Goal: Task Accomplishment & Management: Manage account settings

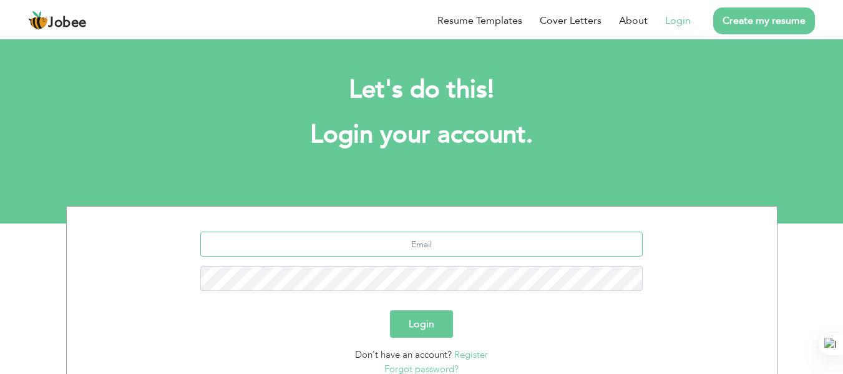
click at [370, 240] on input "text" at bounding box center [421, 244] width 443 height 25
type input "[EMAIL_ADDRESS][DOMAIN_NAME]"
click at [425, 319] on button "Login" at bounding box center [421, 323] width 63 height 27
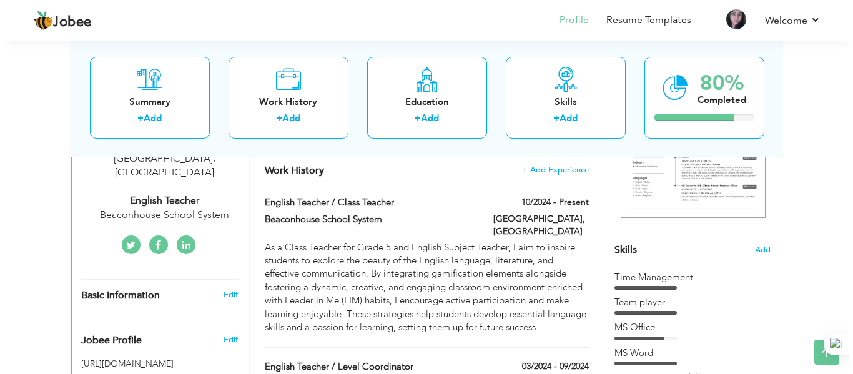
scroll to position [237, 0]
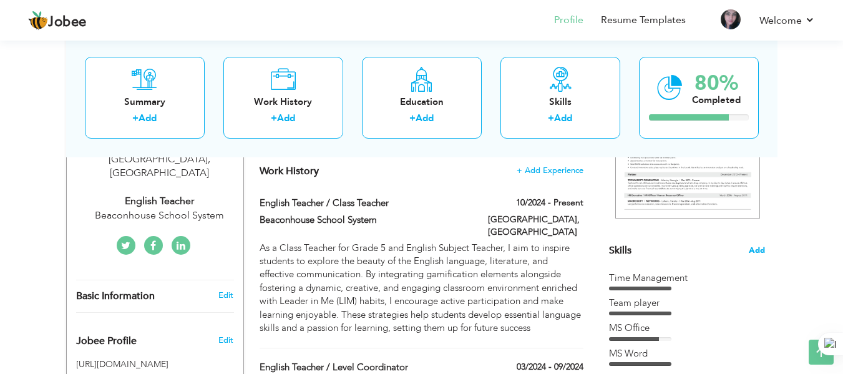
click at [750, 249] on span "Add" at bounding box center [757, 251] width 16 height 12
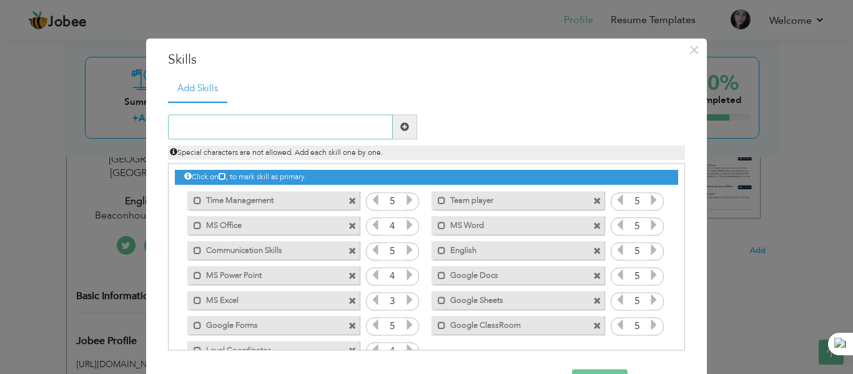
scroll to position [28, 0]
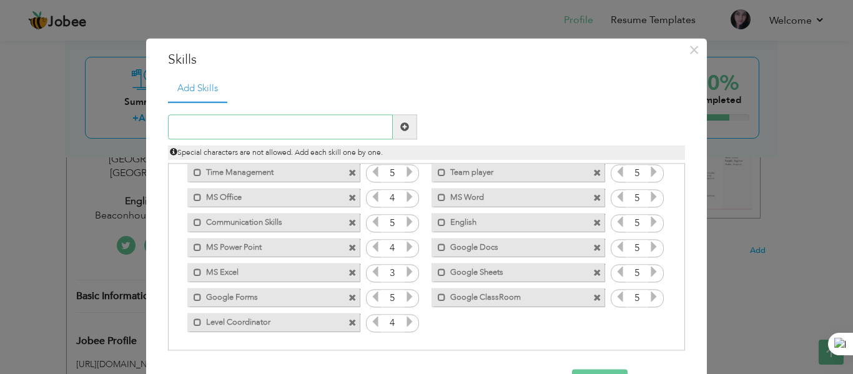
click at [358, 125] on input "text" at bounding box center [280, 127] width 225 height 25
type input "hardwor"
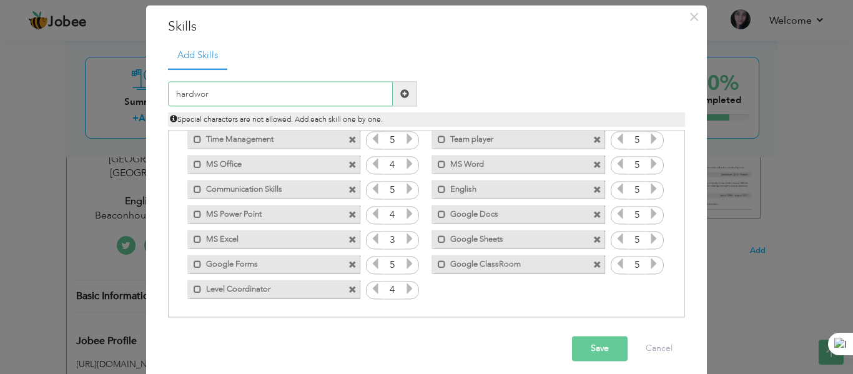
scroll to position [42, 0]
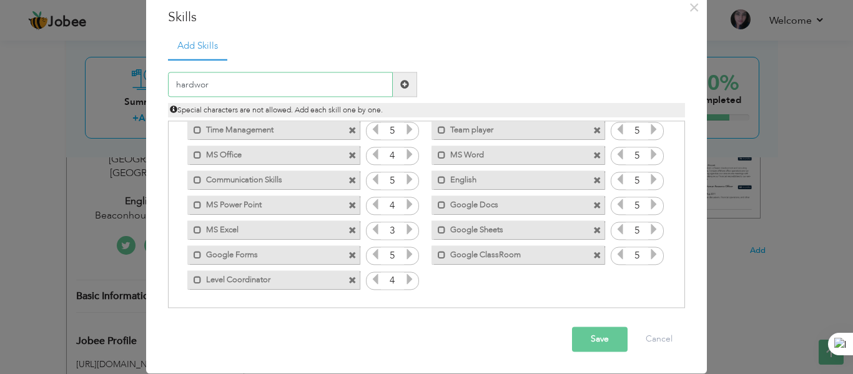
drag, startPoint x: 303, startPoint y: 82, endPoint x: 137, endPoint y: 89, distance: 166.8
click at [137, 89] on div "× Skills Add Skills hardwor Duplicate entry Time Management 5 5" at bounding box center [426, 187] width 853 height 374
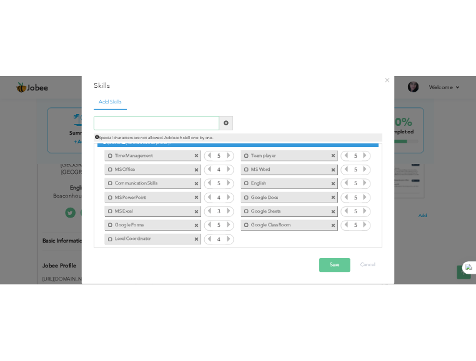
scroll to position [15, 0]
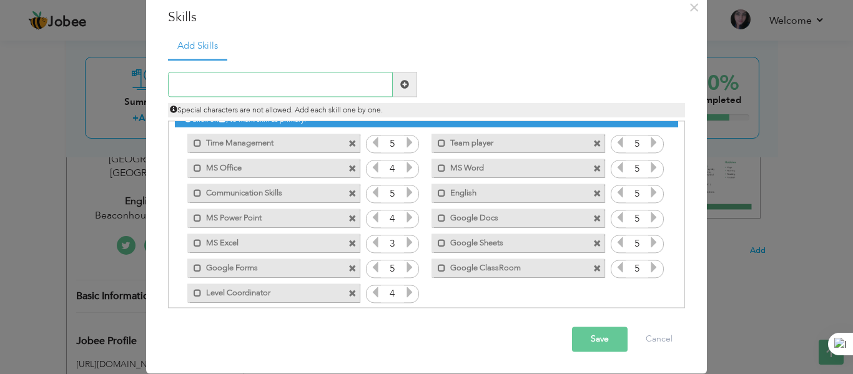
click at [278, 74] on input "text" at bounding box center [280, 84] width 225 height 25
type input "Classroom Management"
click at [400, 86] on span at bounding box center [404, 84] width 9 height 9
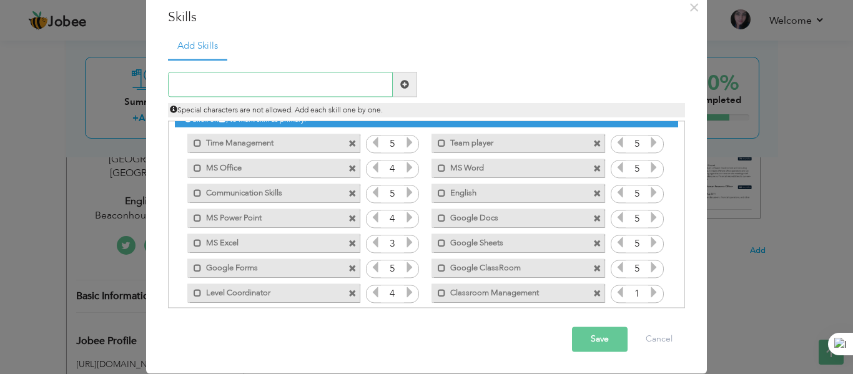
click at [210, 83] on input "text" at bounding box center [280, 84] width 225 height 25
type input "Differentiated Instruction"
click at [398, 91] on span at bounding box center [405, 84] width 24 height 25
click at [237, 81] on input "text" at bounding box center [280, 84] width 225 height 25
type input "Mentorship and Counseling"
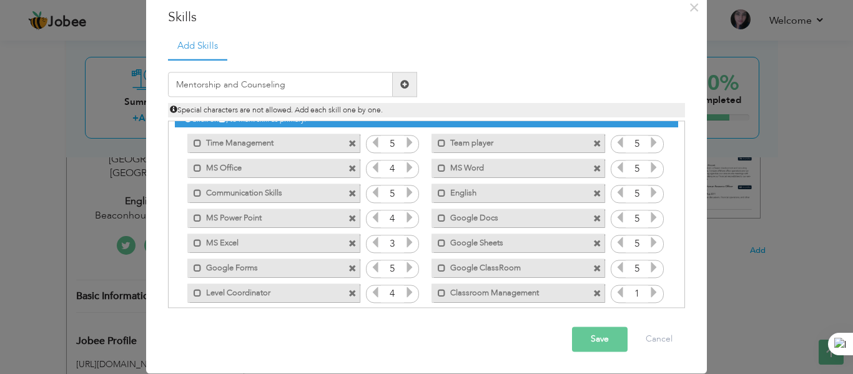
click at [395, 86] on span at bounding box center [405, 84] width 24 height 25
click at [240, 74] on input "text" at bounding box center [280, 84] width 225 height 25
click at [300, 90] on input "Strong Communication Skills" at bounding box center [280, 84] width 225 height 25
type input "Strong Communication Skills"
click at [403, 83] on span at bounding box center [404, 84] width 9 height 9
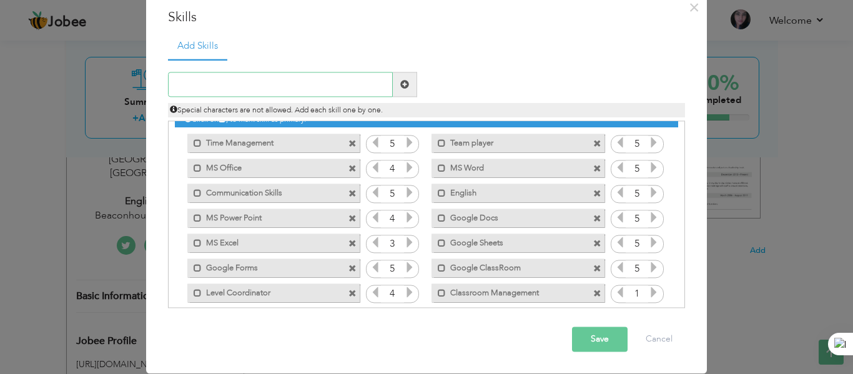
click at [211, 77] on input "text" at bounding box center [280, 84] width 225 height 25
click at [226, 82] on input "Curriculum DEvelopment" at bounding box center [280, 84] width 225 height 25
type input "Curriculum Development"
click at [400, 82] on span at bounding box center [404, 84] width 9 height 9
click at [194, 84] on input "text" at bounding box center [280, 84] width 225 height 25
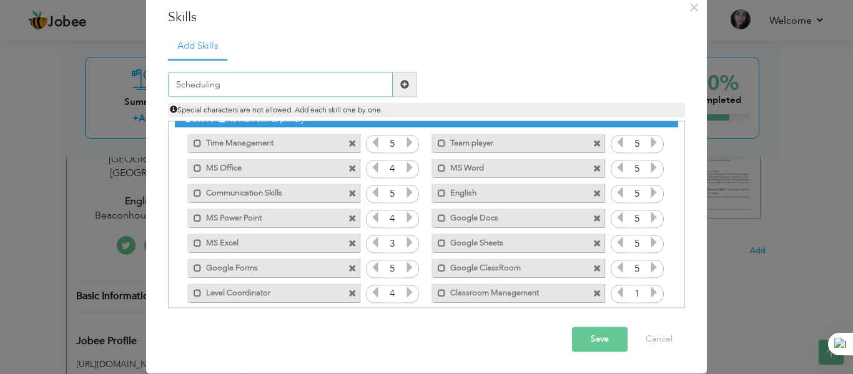
type input "Scheduling"
click at [400, 82] on span at bounding box center [404, 84] width 9 height 9
click at [229, 84] on input "text" at bounding box center [280, 84] width 225 height 25
type input "Record keeping"
click at [400, 84] on span at bounding box center [404, 84] width 9 height 9
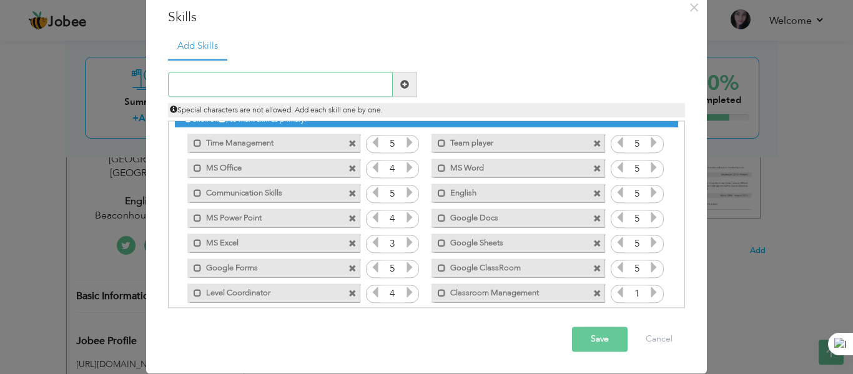
click at [221, 79] on input "text" at bounding box center [280, 84] width 225 height 25
type input "Adaptability"
click at [407, 84] on span at bounding box center [405, 84] width 24 height 25
click at [193, 90] on input "text" at bounding box center [280, 84] width 225 height 25
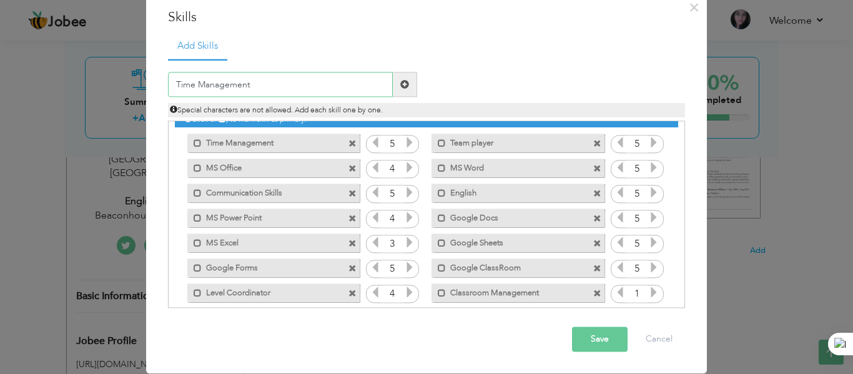
type input "Time Management"
click at [402, 81] on span at bounding box center [404, 84] width 9 height 9
click at [205, 83] on input "text" at bounding box center [280, 84] width 225 height 25
type input "Interpersonal Skills"
click at [404, 89] on span at bounding box center [405, 84] width 24 height 25
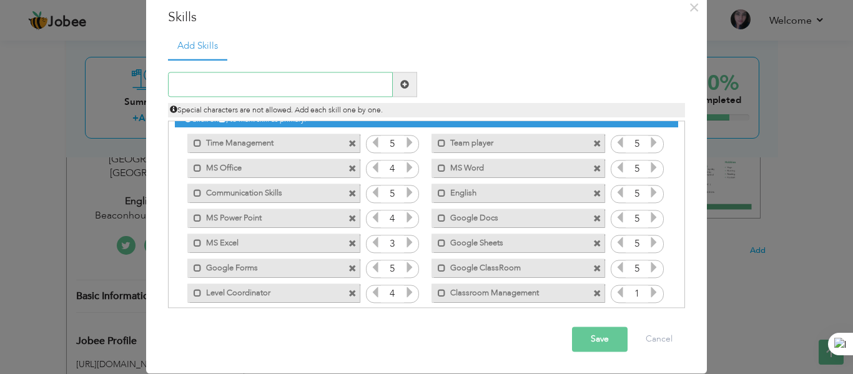
click at [188, 87] on input "text" at bounding box center [280, 84] width 225 height 25
type input "Empathetic Communication"
click at [403, 85] on span at bounding box center [404, 84] width 9 height 9
click at [194, 90] on input "text" at bounding box center [280, 84] width 225 height 25
type input "Student - Centered Approach"
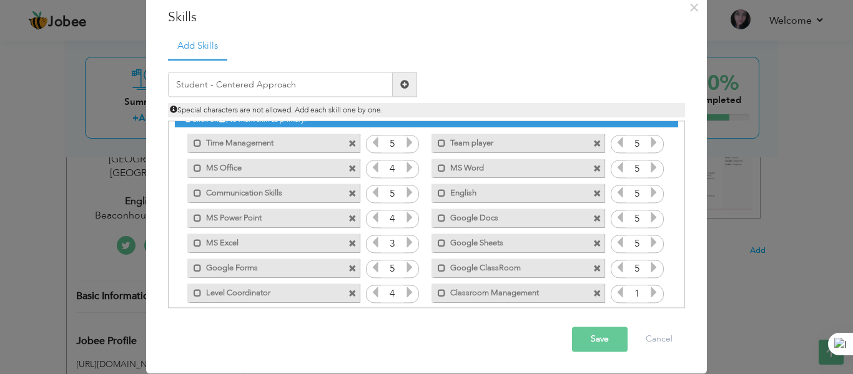
click at [400, 80] on span at bounding box center [404, 84] width 9 height 9
click at [230, 80] on input "text" at bounding box center [280, 84] width 225 height 25
click at [212, 91] on input "text" at bounding box center [280, 84] width 225 height 25
type input "Team Collaboration"
click at [395, 76] on span at bounding box center [405, 84] width 24 height 25
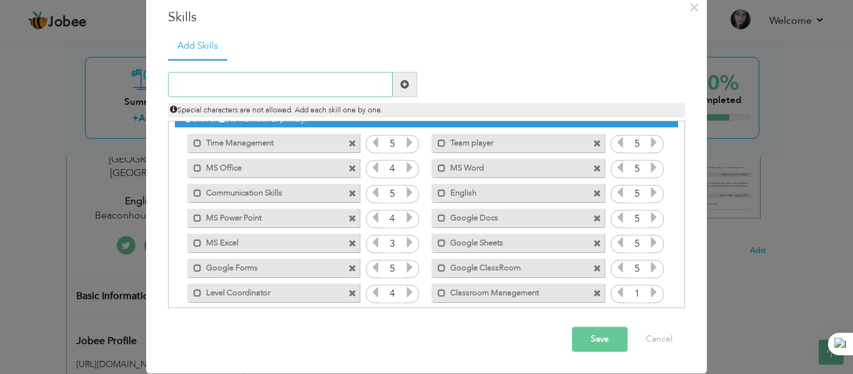
click at [213, 89] on input "text" at bounding box center [280, 84] width 225 height 25
type input "Data Analysis"
click at [403, 91] on span at bounding box center [405, 84] width 24 height 25
click at [205, 87] on input "text" at bounding box center [280, 84] width 225 height 25
type input "Student Assessment and Evaluation"
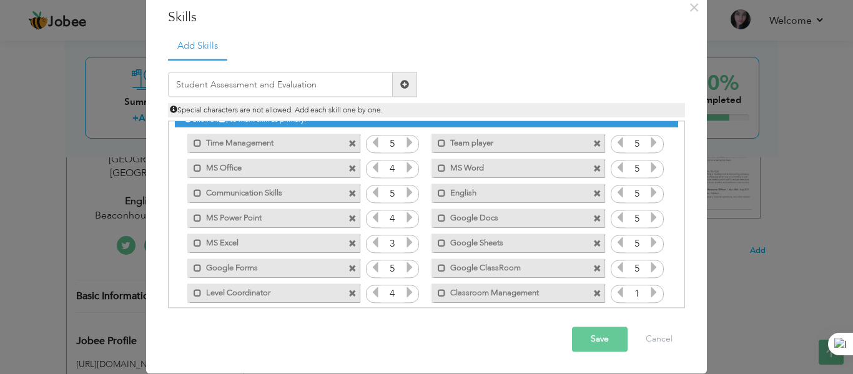
click at [402, 82] on span at bounding box center [404, 84] width 9 height 9
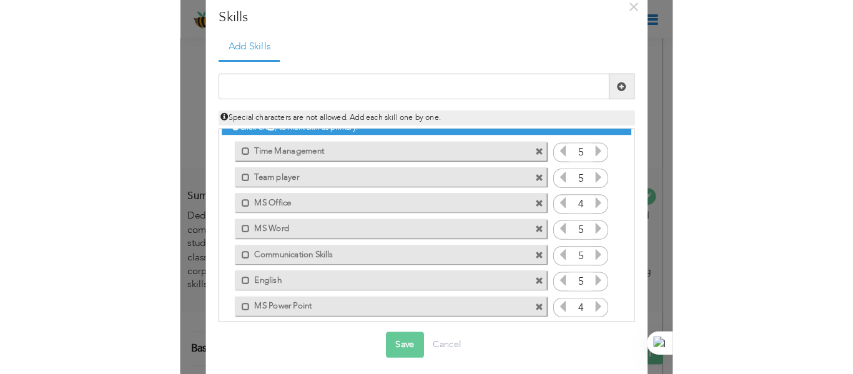
scroll to position [41, 0]
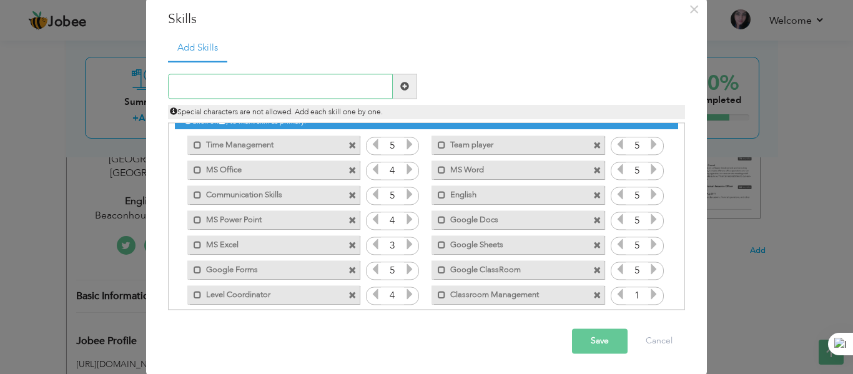
click at [225, 87] on input "text" at bounding box center [280, 86] width 225 height 25
click at [190, 82] on input "Tech Enhanced Lesson Planning" at bounding box center [280, 86] width 225 height 25
type input "Tech - Enhanced Lesson Planning"
click at [400, 87] on span at bounding box center [404, 86] width 9 height 9
click at [239, 81] on input "text" at bounding box center [280, 86] width 225 height 25
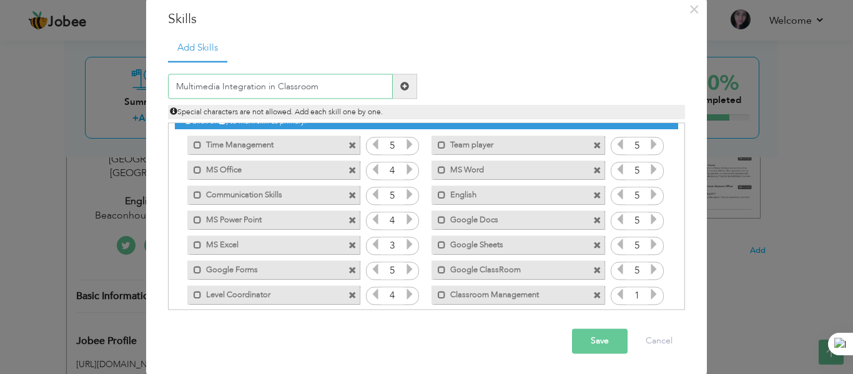
type input "Multimedia Integration in Classroom"
click at [403, 84] on span at bounding box center [404, 86] width 9 height 9
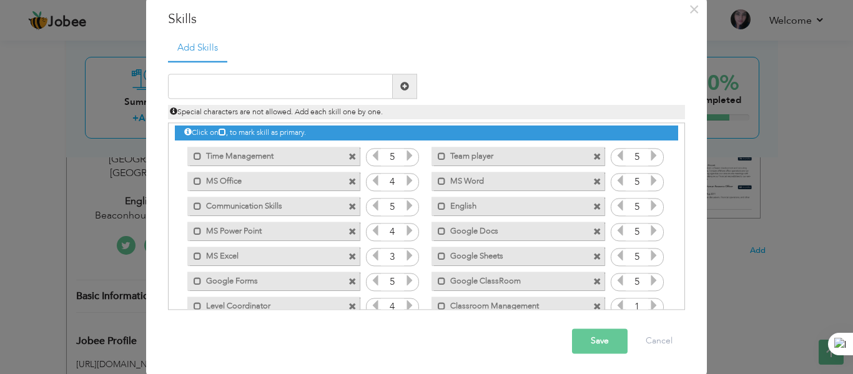
scroll to position [0, 0]
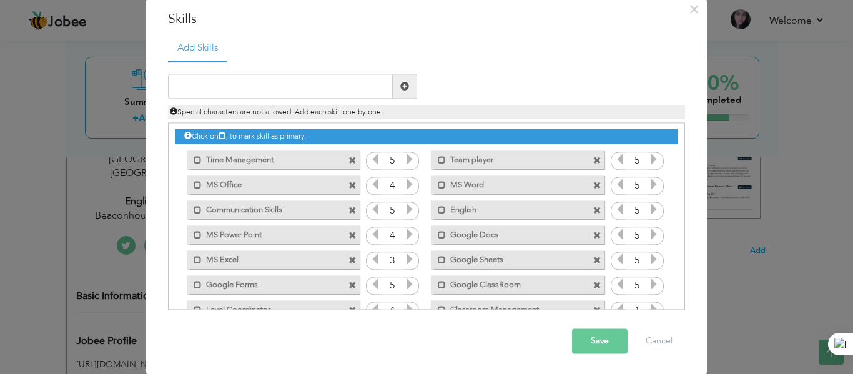
click at [348, 182] on span at bounding box center [352, 186] width 8 height 8
click at [348, 207] on span at bounding box center [352, 211] width 8 height 8
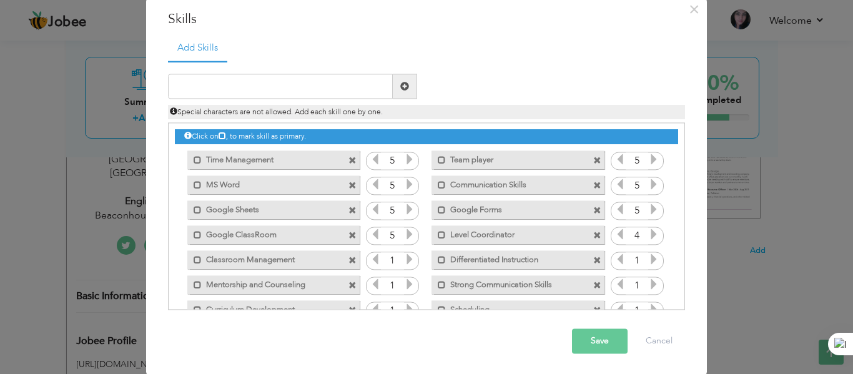
click at [348, 182] on span at bounding box center [352, 186] width 8 height 8
click at [348, 207] on span at bounding box center [352, 211] width 8 height 8
click at [348, 208] on span at bounding box center [352, 211] width 8 height 8
click at [593, 160] on span at bounding box center [597, 161] width 8 height 8
click at [348, 184] on span at bounding box center [352, 186] width 8 height 8
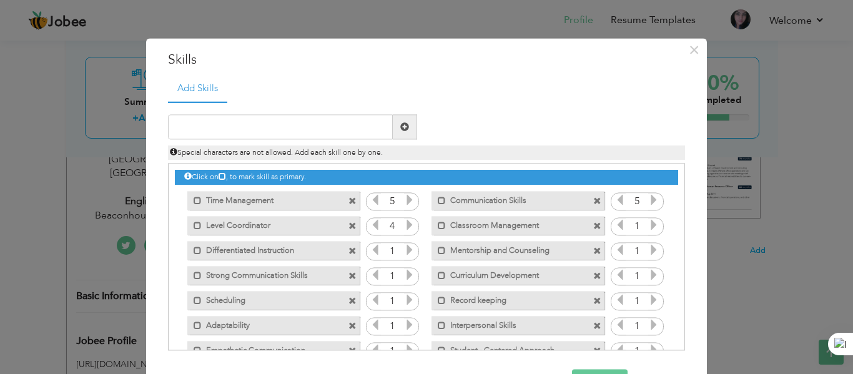
scroll to position [42, 0]
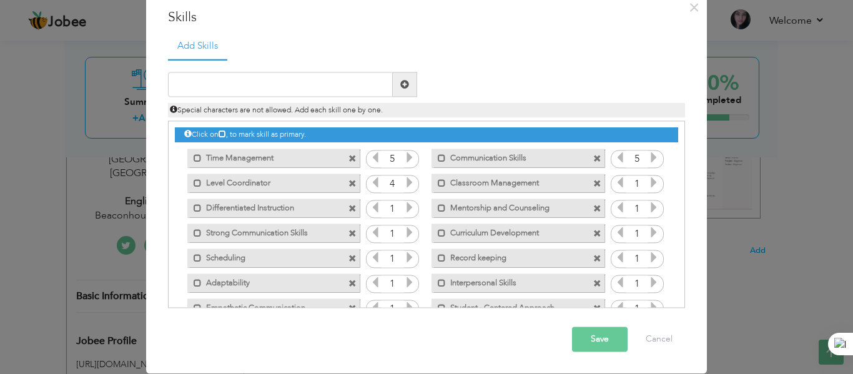
click at [593, 158] on span at bounding box center [597, 159] width 8 height 8
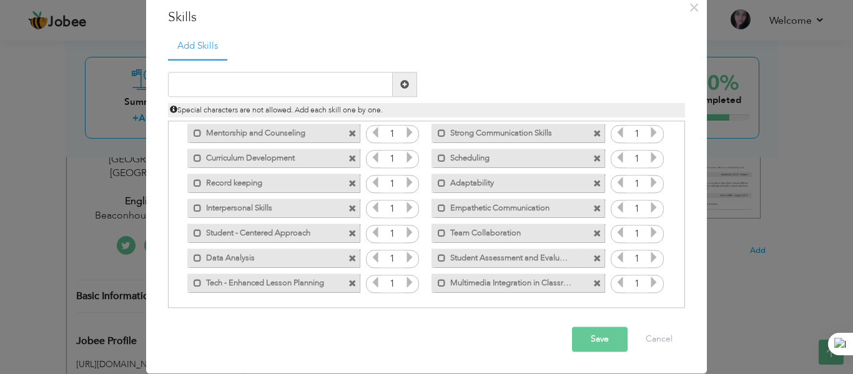
scroll to position [78, 0]
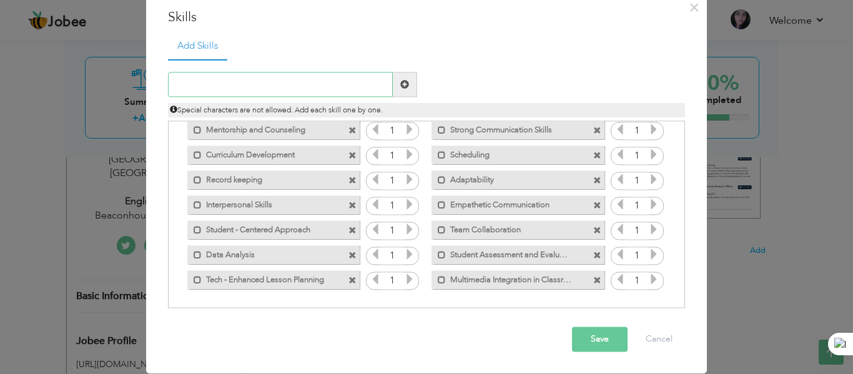
click at [235, 83] on input "text" at bounding box center [280, 84] width 225 height 25
type input "Effective Time Management and Scheduling"
click at [405, 81] on span at bounding box center [405, 84] width 24 height 25
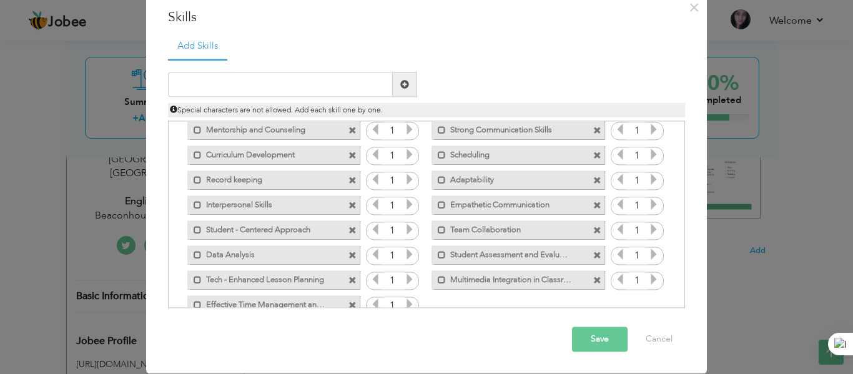
click at [593, 158] on span at bounding box center [597, 156] width 8 height 8
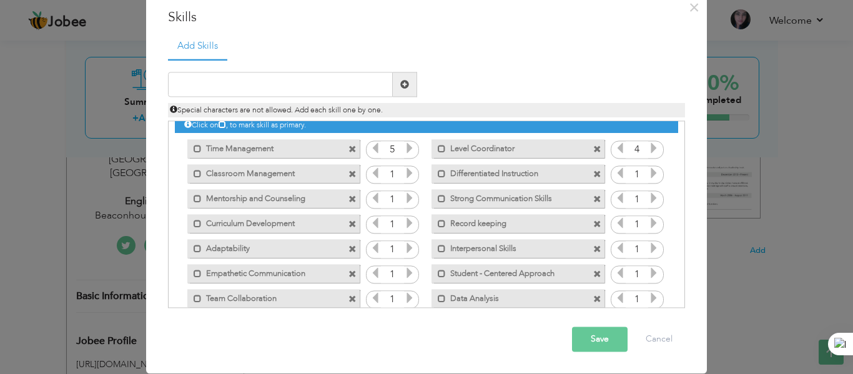
scroll to position [0, 0]
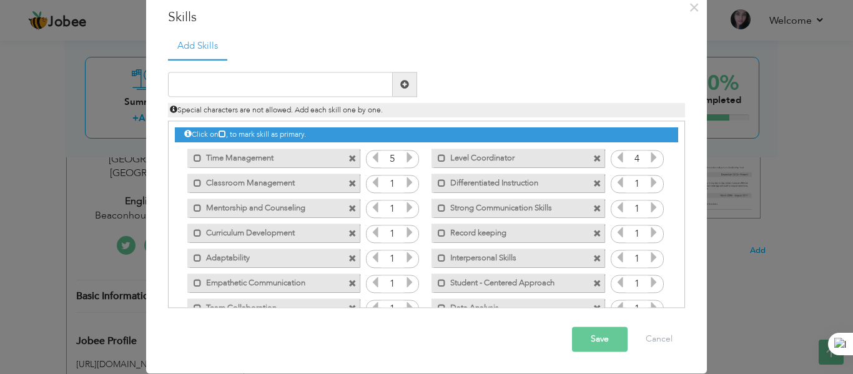
click at [348, 158] on span at bounding box center [352, 159] width 8 height 8
click at [219, 86] on input "text" at bounding box center [280, 84] width 225 height 25
drag, startPoint x: 272, startPoint y: 89, endPoint x: 154, endPoint y: 85, distance: 118.1
click at [159, 85] on div "Grade Level Coordinator" at bounding box center [293, 84] width 268 height 25
type input "Event Planning and Coordination"
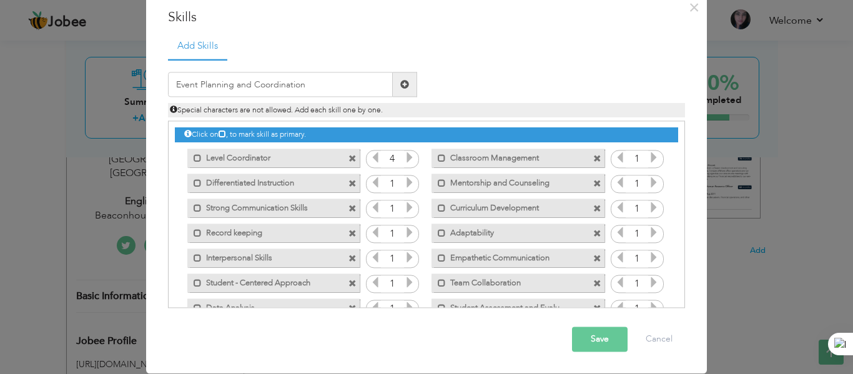
click at [401, 88] on span at bounding box center [404, 84] width 9 height 9
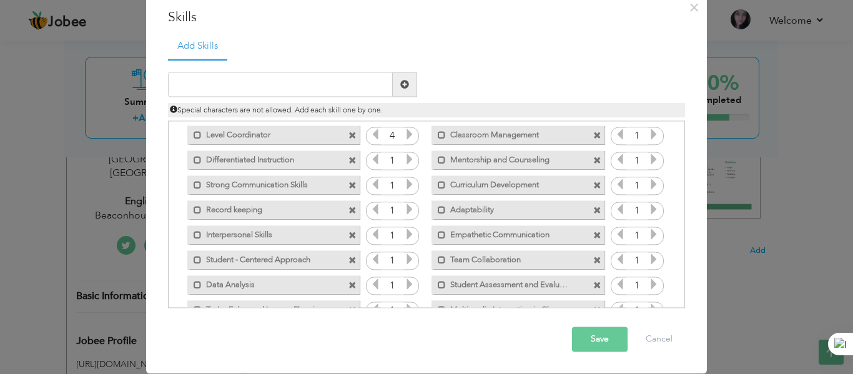
scroll to position [78, 0]
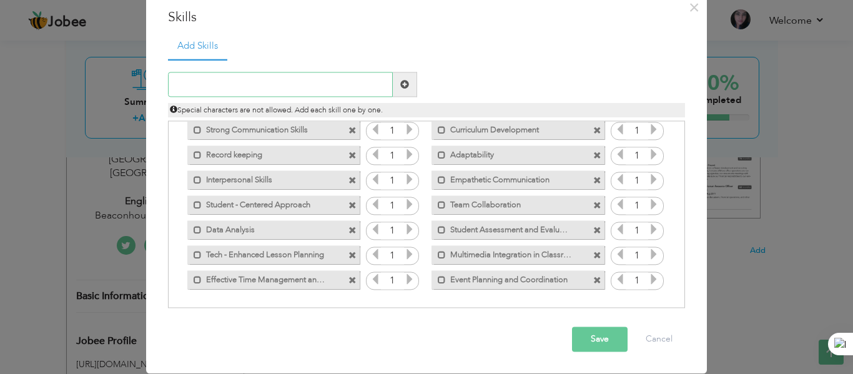
click at [207, 85] on input "text" at bounding box center [280, 84] width 225 height 25
click at [299, 88] on input "Proficient in Chrome Book Integrtion" at bounding box center [280, 84] width 225 height 25
type input "Proficient in Chrome Book Integration"
click at [400, 84] on span at bounding box center [404, 84] width 9 height 9
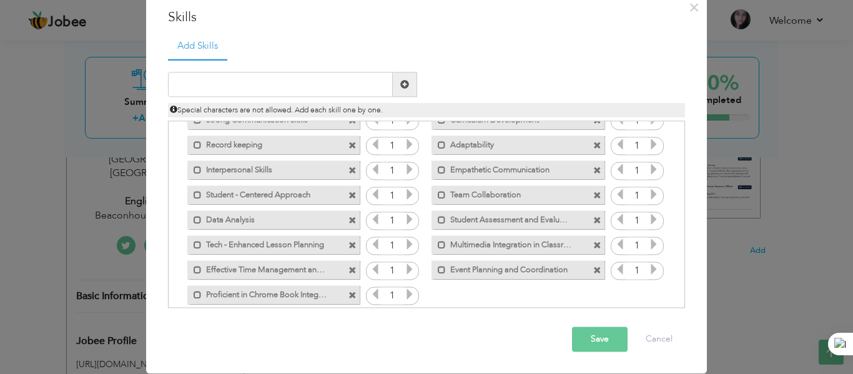
scroll to position [87, 0]
click at [248, 79] on input "text" at bounding box center [280, 84] width 225 height 25
click at [247, 82] on input "Tech - Savvy Lesson Planning" at bounding box center [280, 84] width 225 height 25
drag, startPoint x: 288, startPoint y: 85, endPoint x: 220, endPoint y: 82, distance: 67.5
click at [220, 82] on input "Tech - Savvy Lesson Planning" at bounding box center [280, 84] width 225 height 25
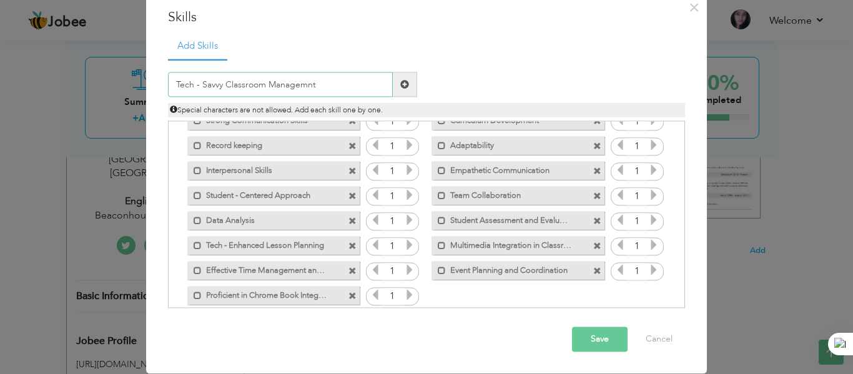
type input "Tech - Savvy Classroom Managemnt"
drag, startPoint x: 323, startPoint y: 84, endPoint x: 19, endPoint y: 96, distance: 303.6
click at [19, 96] on div "× Skills Add Skills Tech - Savvy Classroom Managemnt 5 5 4 5 5 5" at bounding box center [426, 187] width 853 height 374
click at [188, 86] on input "text" at bounding box center [280, 84] width 225 height 25
drag, startPoint x: 220, startPoint y: 81, endPoint x: 120, endPoint y: 84, distance: 99.3
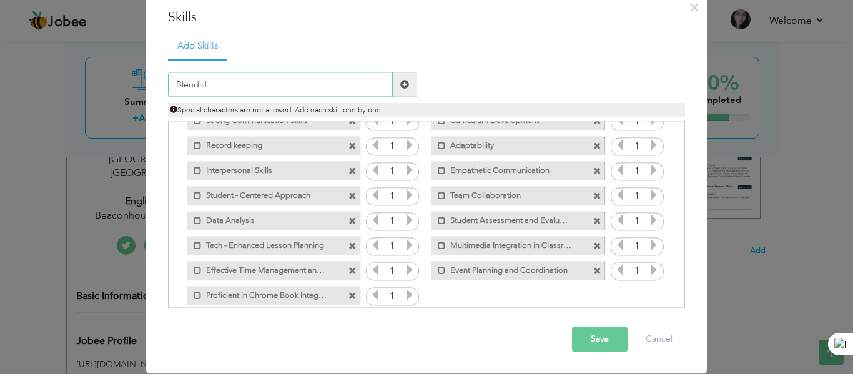
click at [120, 84] on div "× Skills Add Skills Blendid Duplicate entry Time Management 5 5" at bounding box center [426, 187] width 853 height 374
drag, startPoint x: 266, startPoint y: 82, endPoint x: 124, endPoint y: 57, distance: 144.6
click at [124, 57] on div "× Skills Add Skills Facilitated Instruction Duplicate entry 5 5" at bounding box center [426, 187] width 853 height 374
type input "Station Rotation"
drag, startPoint x: 259, startPoint y: 81, endPoint x: 100, endPoint y: 65, distance: 160.0
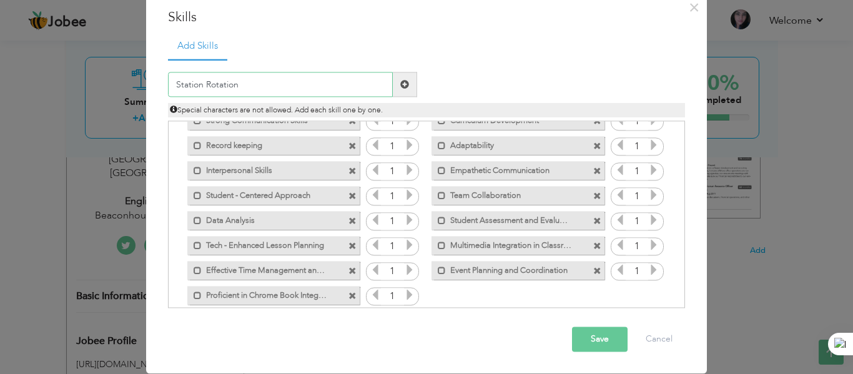
click at [100, 65] on div "× Skills Add Skills Station Rotation Duplicate entry 5 5 4 5 5 5" at bounding box center [426, 187] width 853 height 374
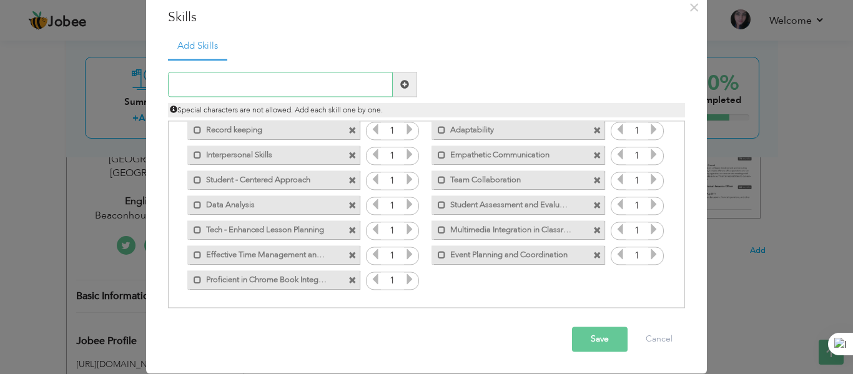
scroll to position [0, 0]
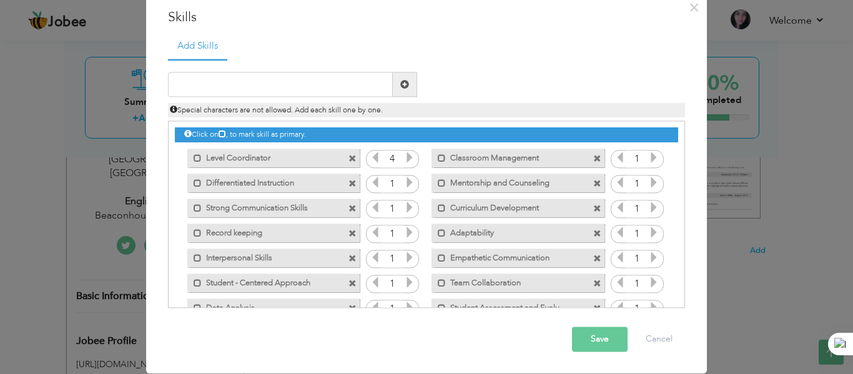
click at [370, 154] on icon at bounding box center [375, 157] width 11 height 11
click at [404, 154] on icon at bounding box center [409, 157] width 11 height 11
click at [404, 187] on icon at bounding box center [409, 182] width 11 height 11
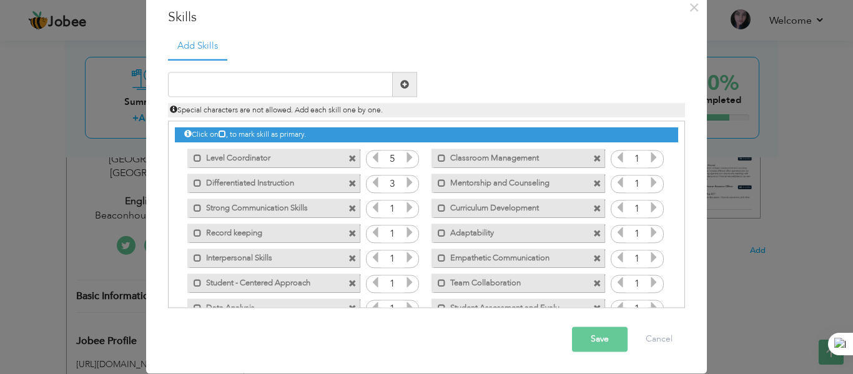
click at [404, 187] on icon at bounding box center [409, 182] width 11 height 11
click at [405, 207] on icon at bounding box center [409, 207] width 11 height 11
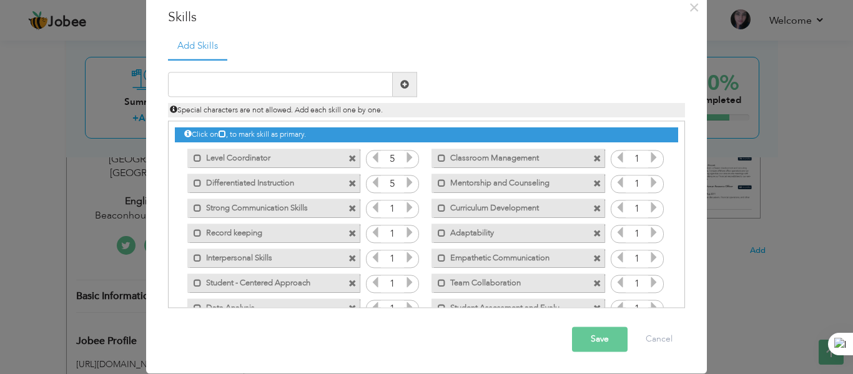
click at [405, 207] on icon at bounding box center [409, 207] width 11 height 11
click at [404, 233] on icon at bounding box center [409, 232] width 11 height 11
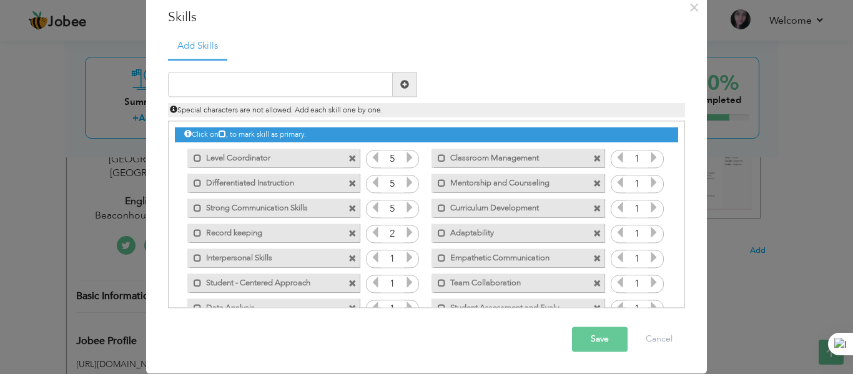
click at [404, 233] on icon at bounding box center [409, 232] width 11 height 11
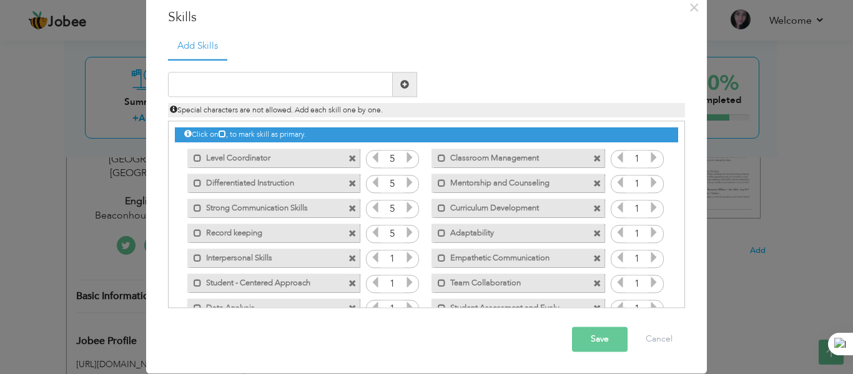
click at [404, 259] on icon at bounding box center [409, 257] width 11 height 11
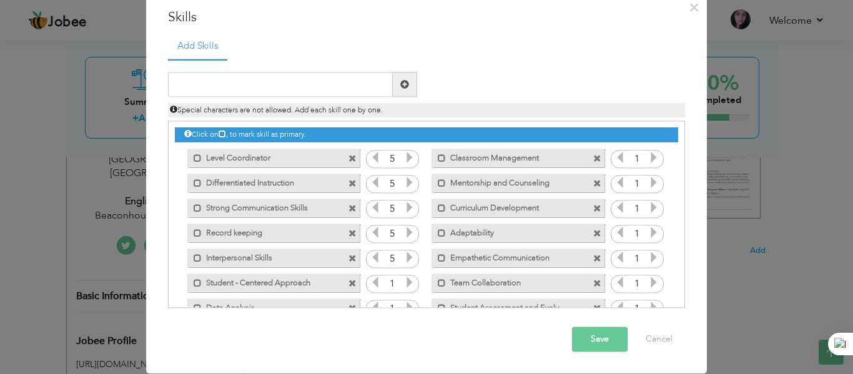
click at [373, 255] on icon at bounding box center [375, 257] width 11 height 11
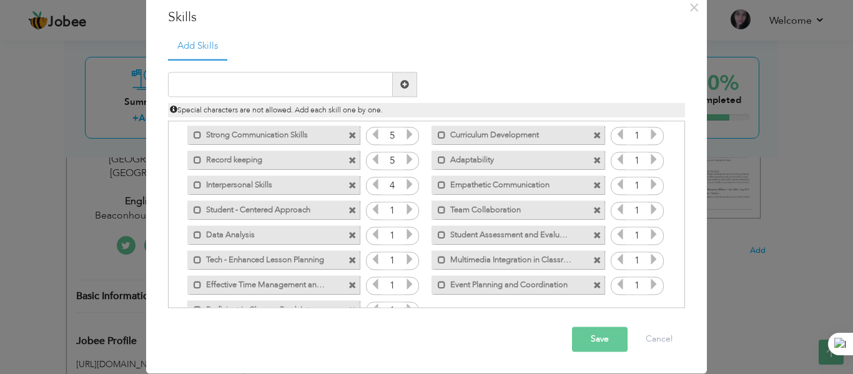
scroll to position [79, 0]
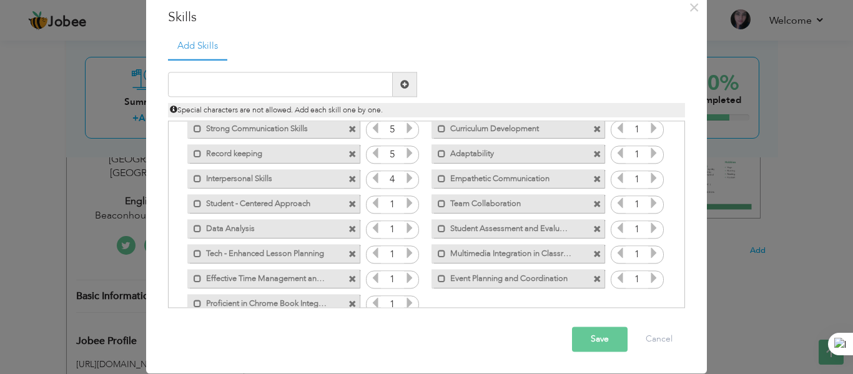
click at [404, 207] on icon at bounding box center [409, 203] width 11 height 11
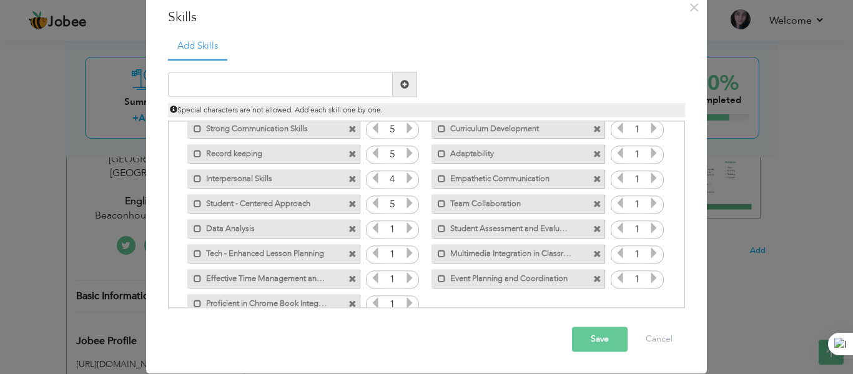
click at [404, 207] on icon at bounding box center [409, 203] width 11 height 11
click at [404, 227] on icon at bounding box center [409, 228] width 11 height 11
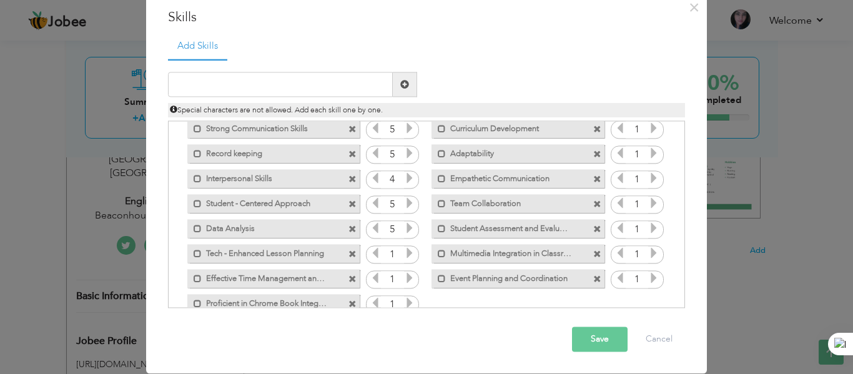
click at [404, 227] on icon at bounding box center [409, 228] width 11 height 11
click at [404, 256] on icon at bounding box center [409, 253] width 11 height 11
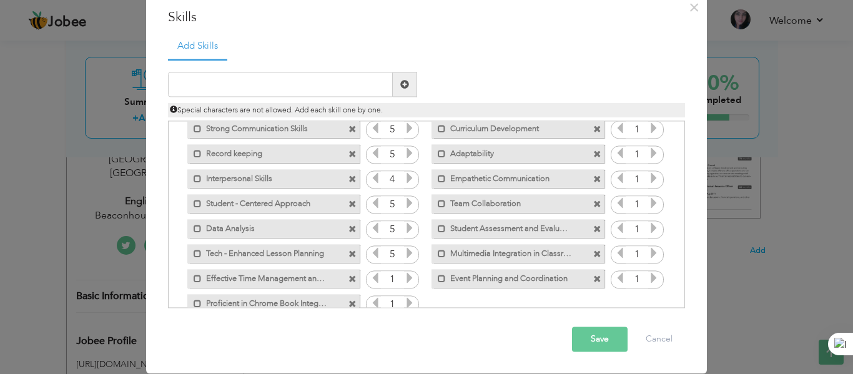
click at [404, 256] on icon at bounding box center [409, 253] width 11 height 11
click at [405, 277] on icon at bounding box center [409, 278] width 11 height 11
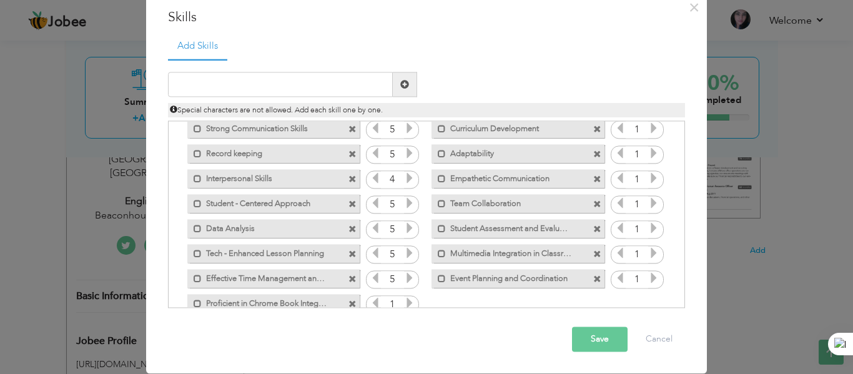
click at [370, 275] on icon at bounding box center [375, 278] width 11 height 11
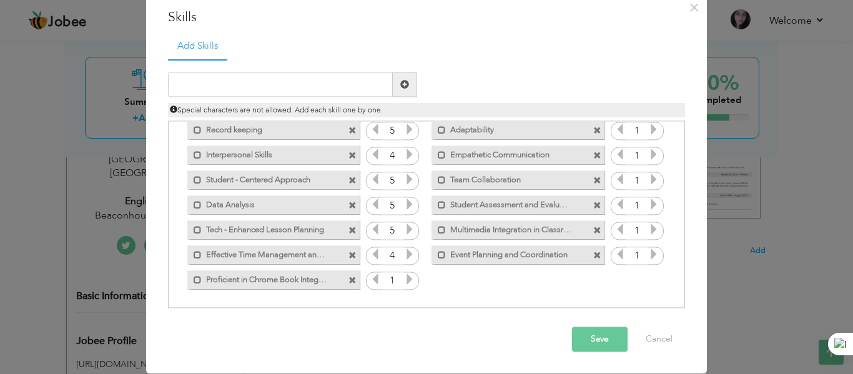
click at [404, 279] on icon at bounding box center [409, 279] width 11 height 11
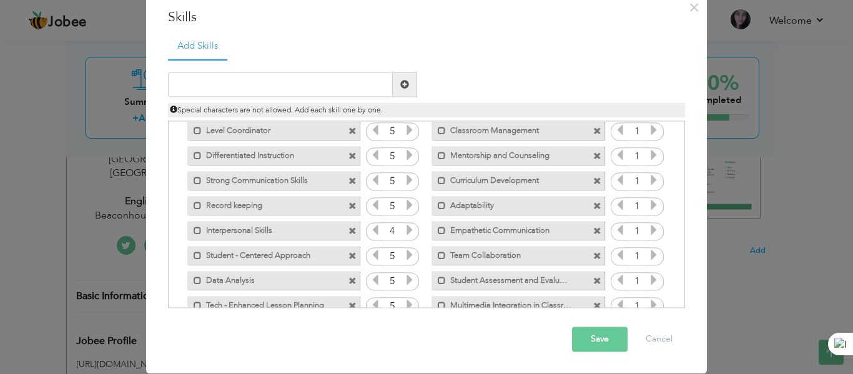
scroll to position [0, 0]
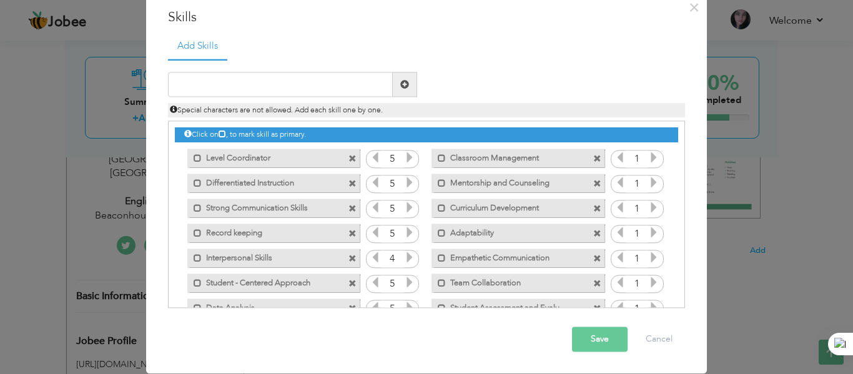
click at [648, 155] on icon at bounding box center [653, 157] width 11 height 11
click at [648, 186] on icon at bounding box center [653, 182] width 11 height 11
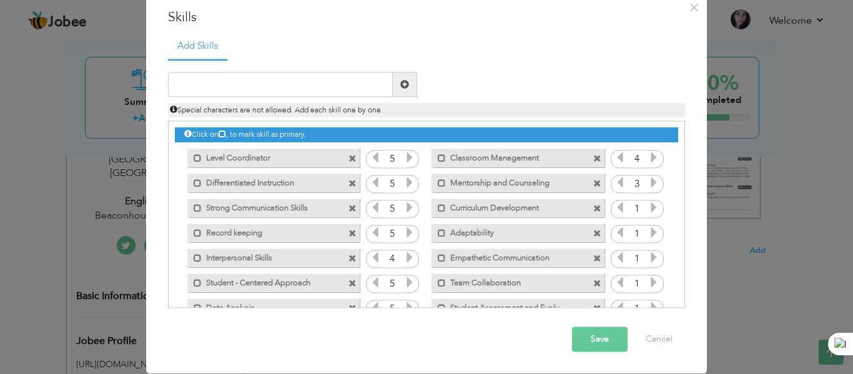
click at [648, 186] on icon at bounding box center [653, 182] width 11 height 11
click at [614, 185] on icon at bounding box center [619, 182] width 11 height 11
click at [648, 208] on icon at bounding box center [653, 207] width 11 height 11
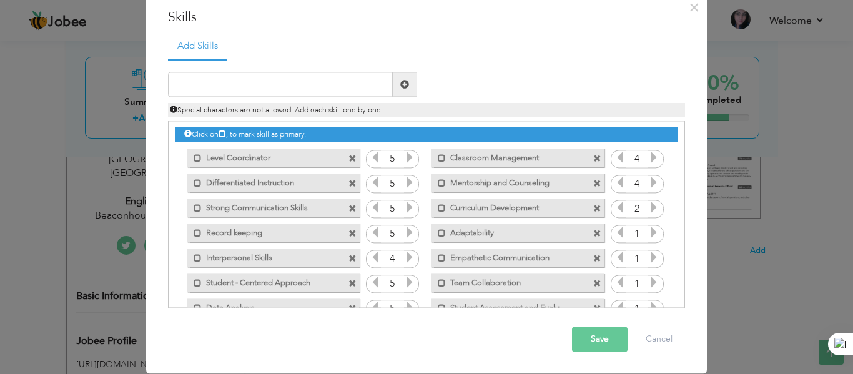
click at [648, 208] on icon at bounding box center [653, 207] width 11 height 11
click at [615, 207] on icon at bounding box center [619, 207] width 11 height 11
click at [648, 233] on icon at bounding box center [653, 232] width 11 height 11
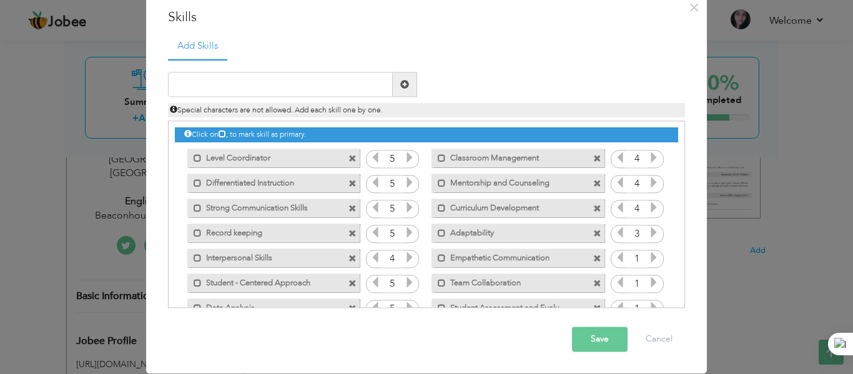
click at [648, 233] on icon at bounding box center [653, 232] width 11 height 11
click at [617, 227] on icon at bounding box center [619, 232] width 11 height 11
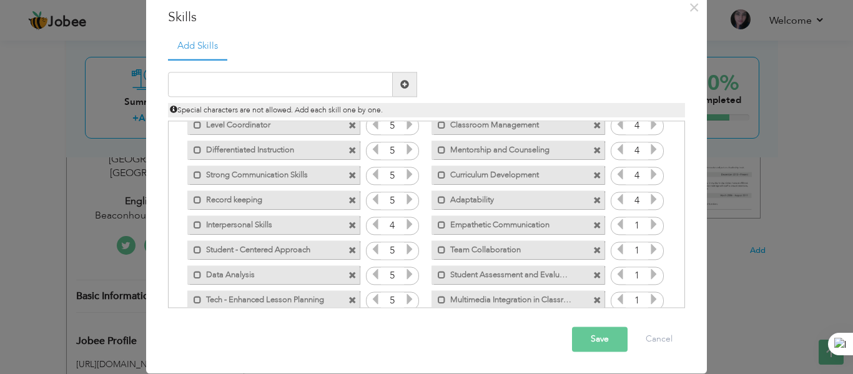
scroll to position [41, 0]
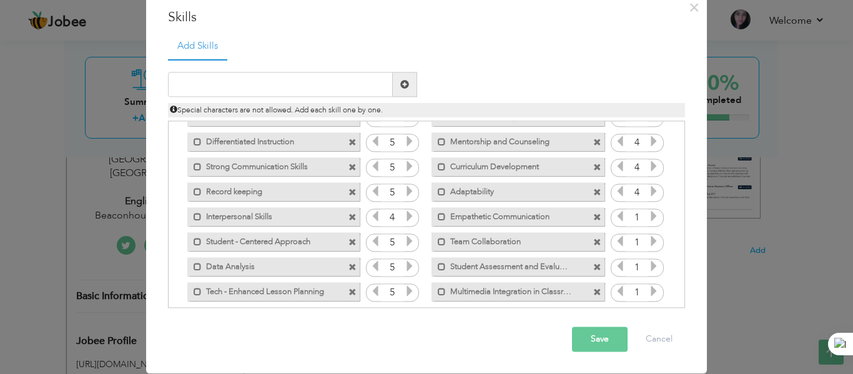
click at [648, 218] on icon at bounding box center [653, 216] width 11 height 11
click at [648, 237] on icon at bounding box center [653, 241] width 11 height 11
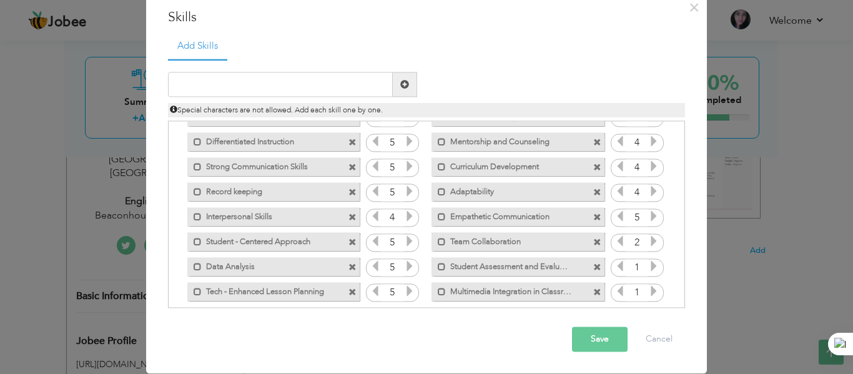
click at [648, 237] on icon at bounding box center [653, 241] width 11 height 11
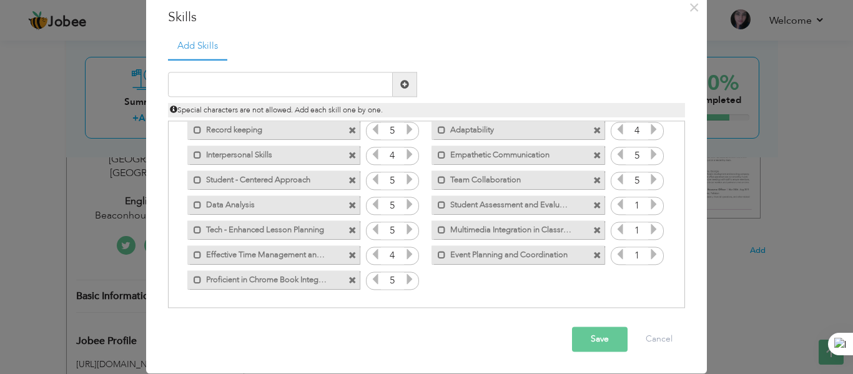
click at [648, 210] on icon at bounding box center [653, 204] width 11 height 11
click at [648, 228] on icon at bounding box center [653, 229] width 11 height 11
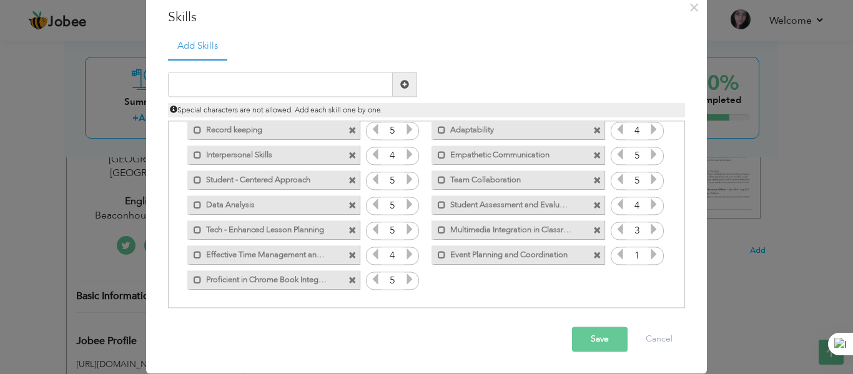
click at [648, 228] on icon at bounding box center [653, 229] width 11 height 11
click at [648, 253] on icon at bounding box center [653, 254] width 11 height 11
click at [593, 253] on span at bounding box center [597, 256] width 8 height 8
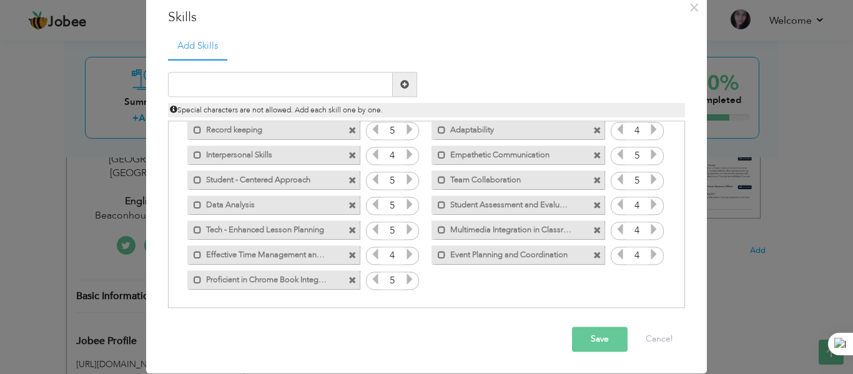
scroll to position [78, 0]
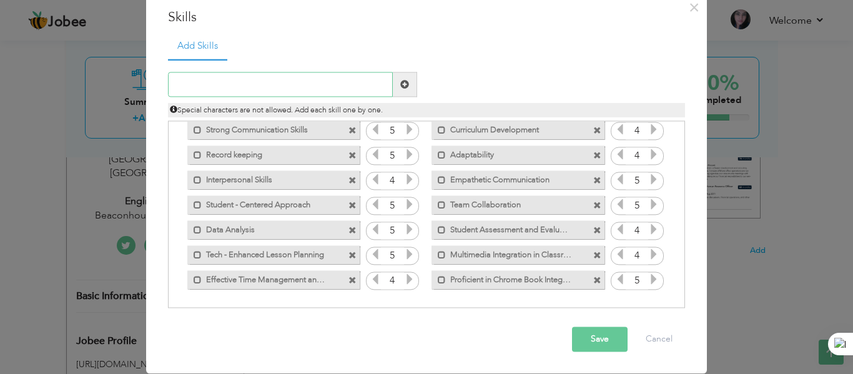
click at [250, 86] on input "text" at bounding box center [280, 84] width 225 height 25
type input "Event Coordination and Management"
click at [393, 76] on span at bounding box center [405, 84] width 24 height 25
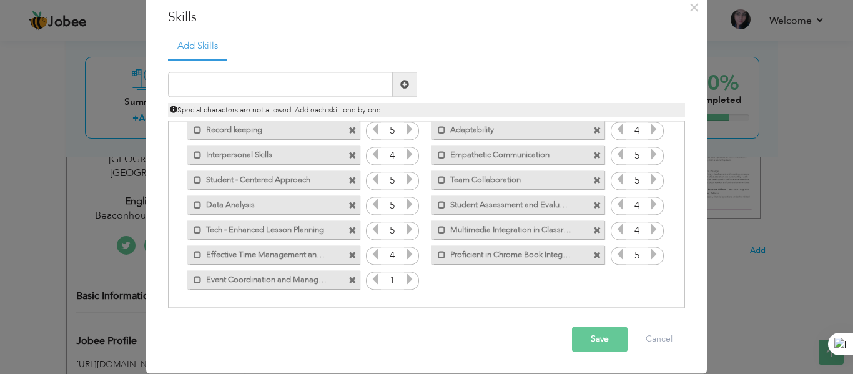
click at [404, 278] on icon at bounding box center [409, 279] width 11 height 11
click at [594, 345] on button "Save" at bounding box center [600, 339] width 56 height 25
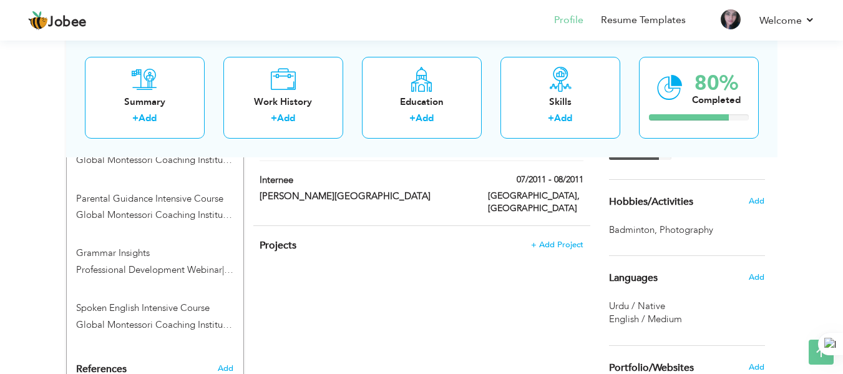
scroll to position [861, 0]
click at [757, 275] on span "Add" at bounding box center [756, 277] width 16 height 11
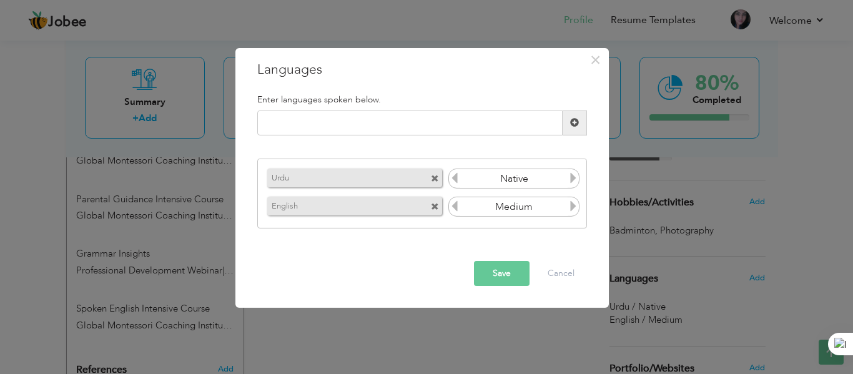
click at [576, 209] on icon at bounding box center [572, 205] width 11 height 11
click at [453, 207] on icon at bounding box center [454, 205] width 11 height 11
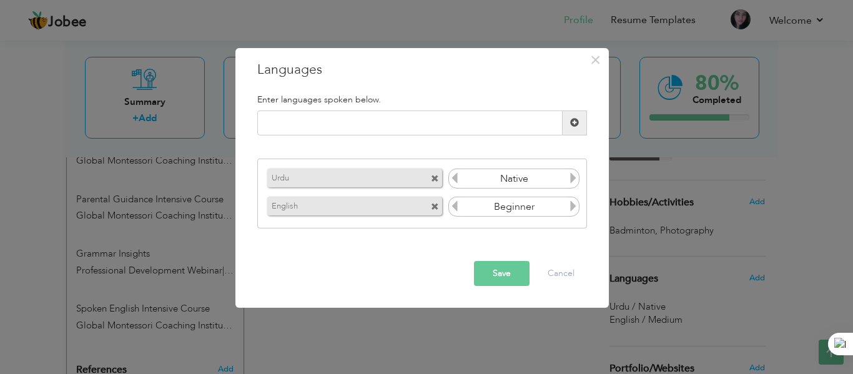
click at [453, 207] on icon at bounding box center [454, 205] width 11 height 11
click at [572, 207] on icon at bounding box center [572, 205] width 11 height 11
click at [459, 206] on icon at bounding box center [454, 205] width 11 height 11
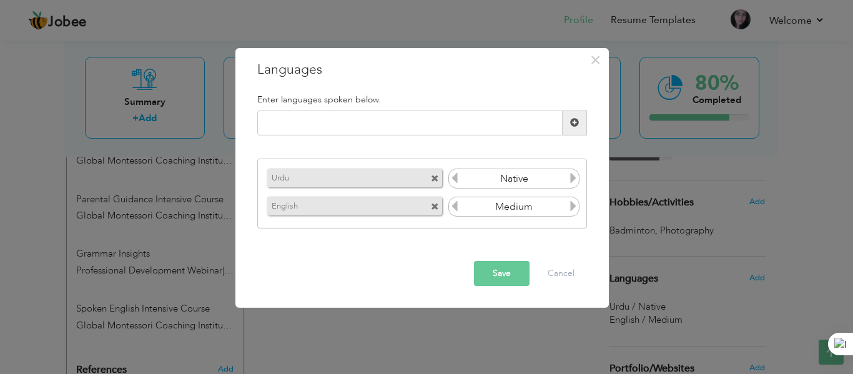
click at [499, 273] on button "Save" at bounding box center [502, 273] width 56 height 25
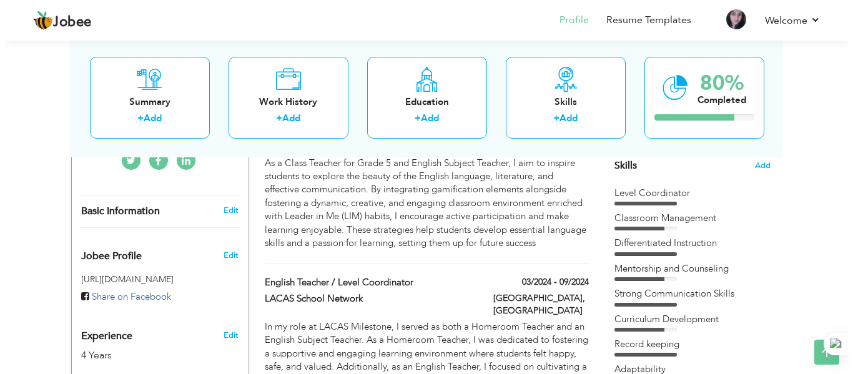
scroll to position [320, 0]
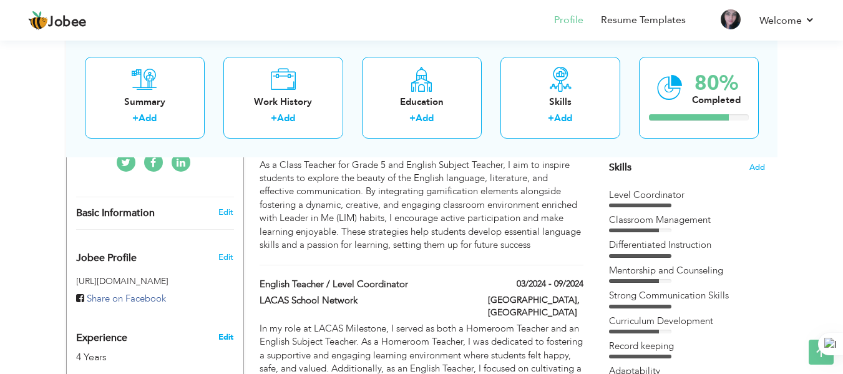
click at [230, 331] on link "Edit" at bounding box center [225, 336] width 15 height 11
type input "[PERSON_NAME]"
type input "Umer"
type input "03234266998"
select select "number:166"
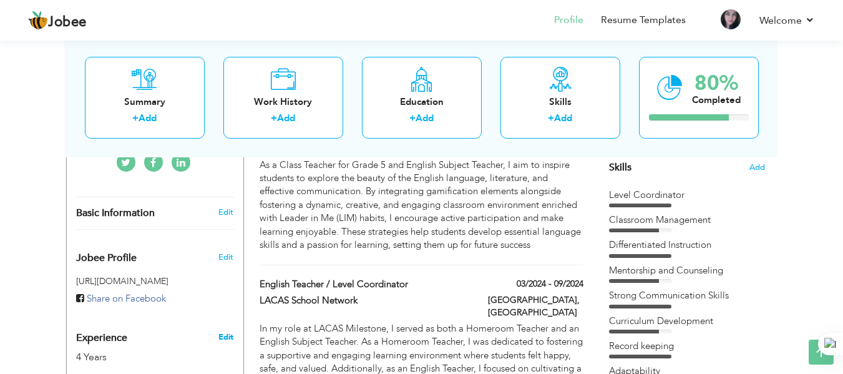
type input "[GEOGRAPHIC_DATA]"
select select "number:6"
type input "Beaconhouse School System"
type input "English Teacher"
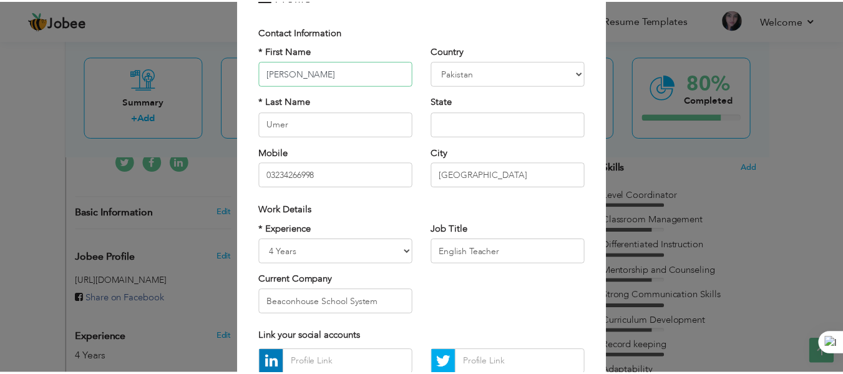
scroll to position [67, 0]
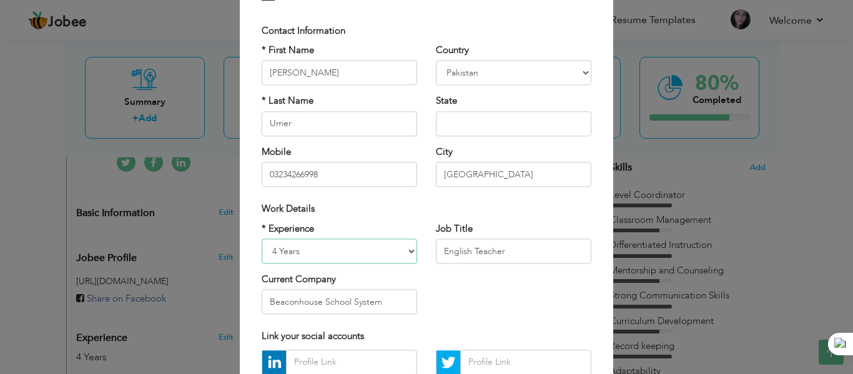
click at [409, 248] on select "Entry Level Less than 1 Year 1 Year 2 Years 3 Years 4 Years 5 Years 6 Years 7 Y…" at bounding box center [339, 250] width 155 height 25
click at [635, 51] on div "× Profile Contact Information * First Name Anusha * Last Name Umer" at bounding box center [426, 187] width 853 height 374
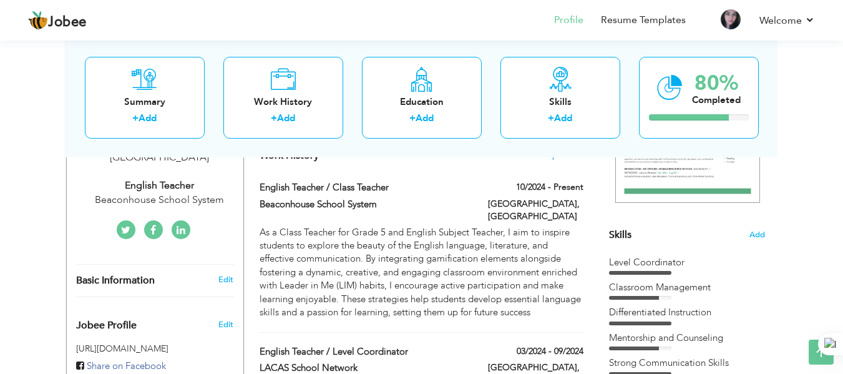
scroll to position [252, 0]
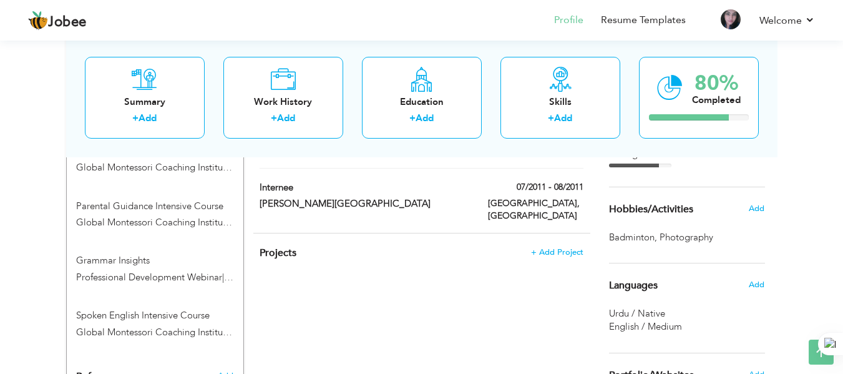
scroll to position [853, 0]
click at [755, 207] on span "Add" at bounding box center [756, 208] width 16 height 11
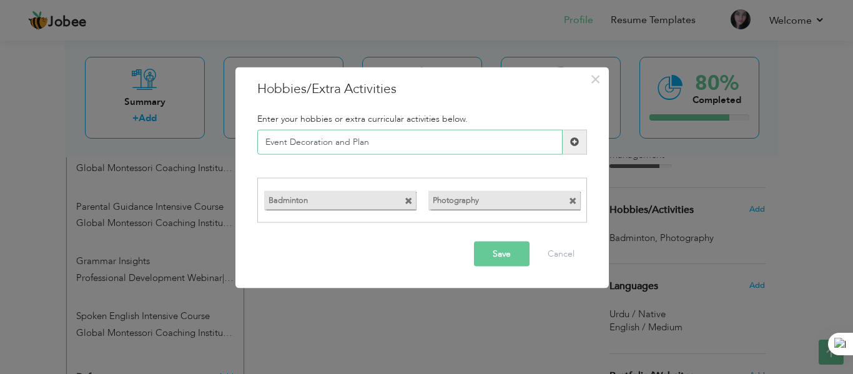
click at [384, 147] on input "Event Decoration and Plan" at bounding box center [409, 141] width 305 height 25
drag, startPoint x: 381, startPoint y: 137, endPoint x: 130, endPoint y: 177, distance: 254.7
click at [130, 177] on div "× Hobbies/Extra Activities Enter your hobbies or extra curricular activities be…" at bounding box center [426, 187] width 853 height 374
drag, startPoint x: 333, startPoint y: 147, endPoint x: 230, endPoint y: 120, distance: 106.9
click at [230, 120] on div "× Hobbies/Extra Activities Enter your hobbies or extra curricular activities be…" at bounding box center [426, 187] width 853 height 374
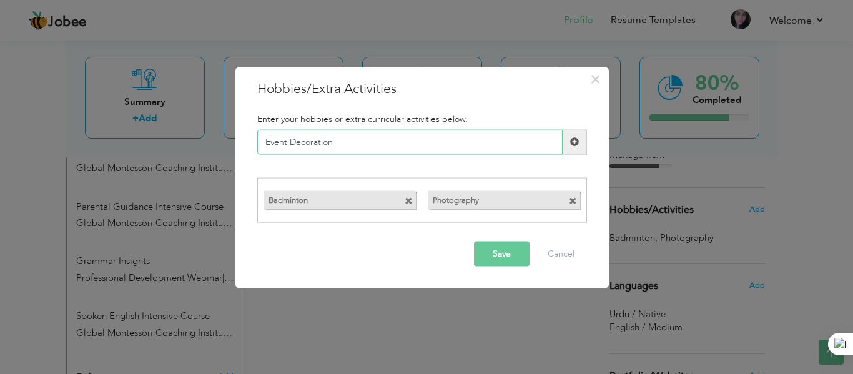
type input "Event Decoration"
click at [495, 253] on button "Save" at bounding box center [502, 254] width 56 height 25
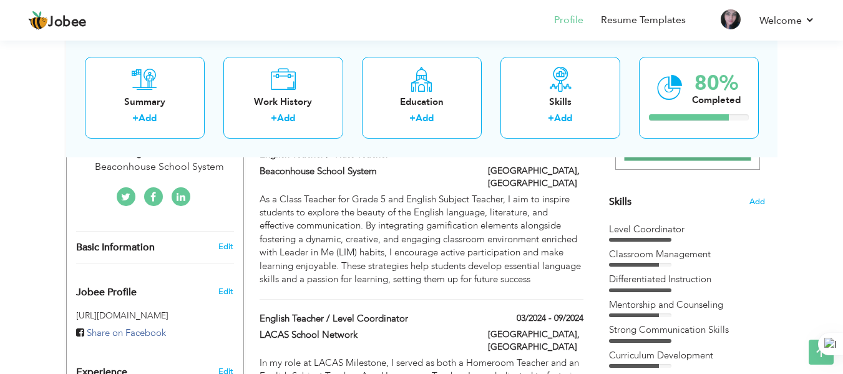
scroll to position [283, 0]
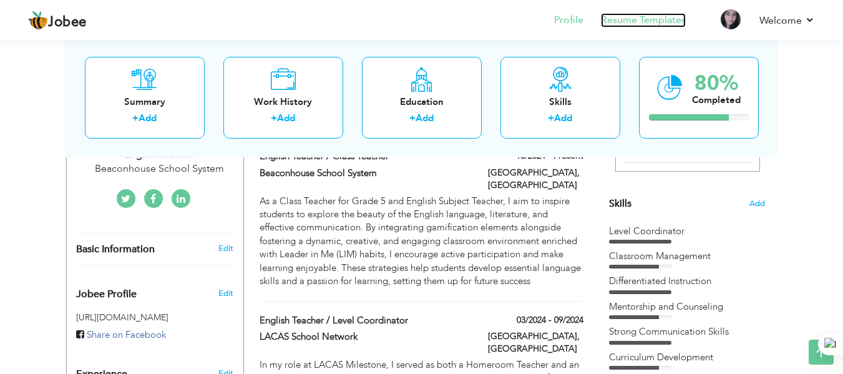
click at [646, 19] on link "Resume Templates" at bounding box center [643, 20] width 85 height 14
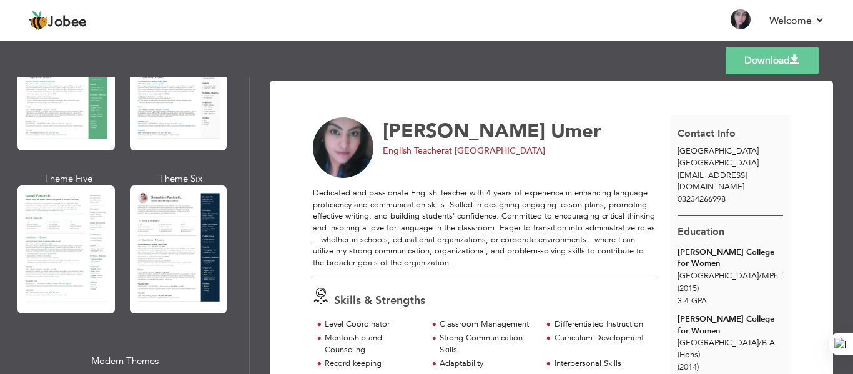
scroll to position [307, 0]
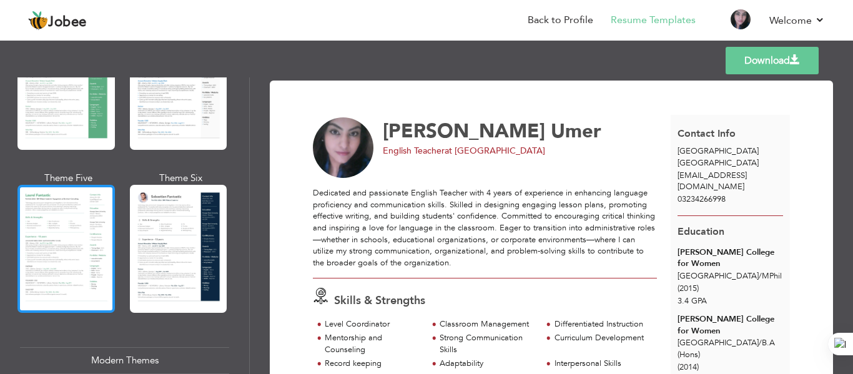
click at [73, 233] on div at bounding box center [65, 249] width 97 height 128
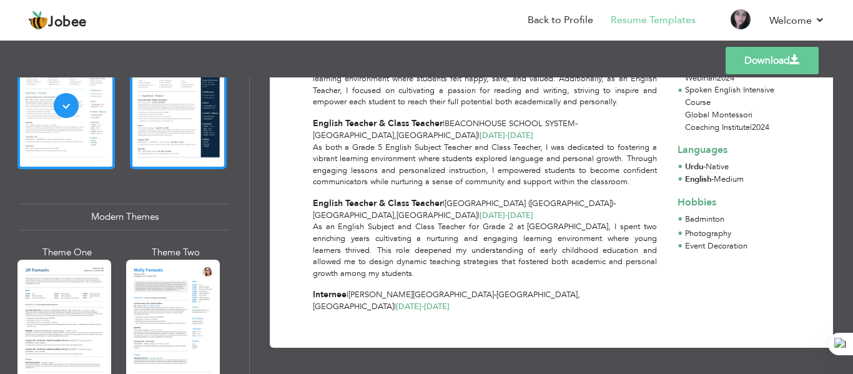
scroll to position [451, 0]
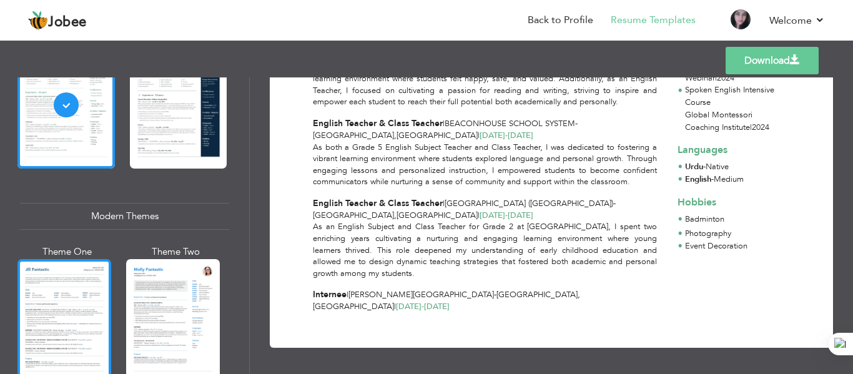
click at [99, 271] on div at bounding box center [64, 321] width 94 height 124
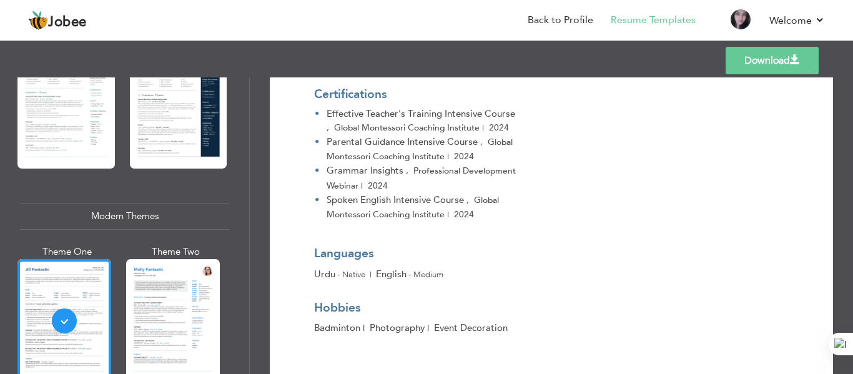
scroll to position [971, 0]
click at [566, 17] on link "Back to Profile" at bounding box center [560, 20] width 66 height 14
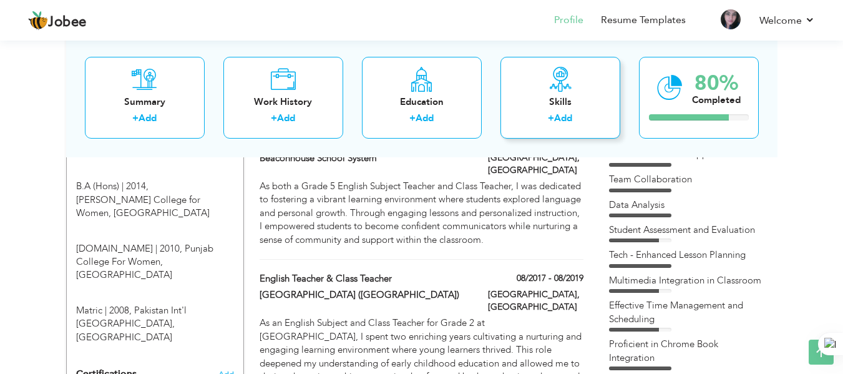
scroll to position [614, 0]
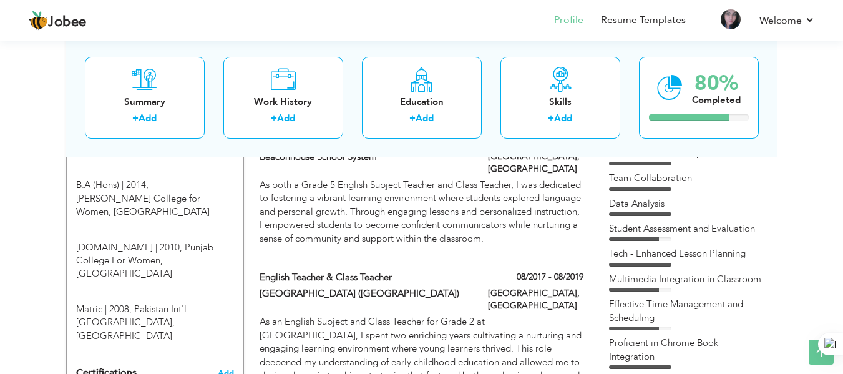
click at [221, 369] on span "Add" at bounding box center [226, 373] width 16 height 9
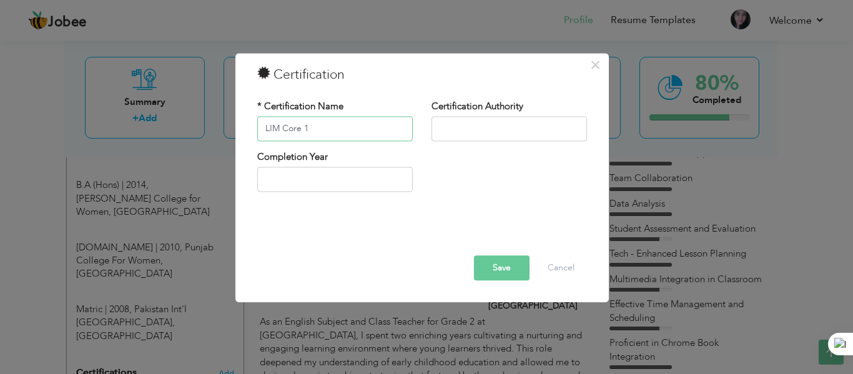
type input "LIM Core 1"
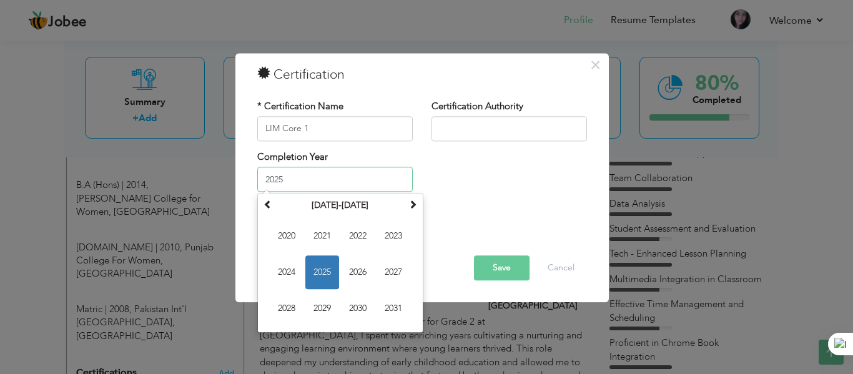
click at [355, 183] on input "2025" at bounding box center [334, 179] width 155 height 25
type input "2025"
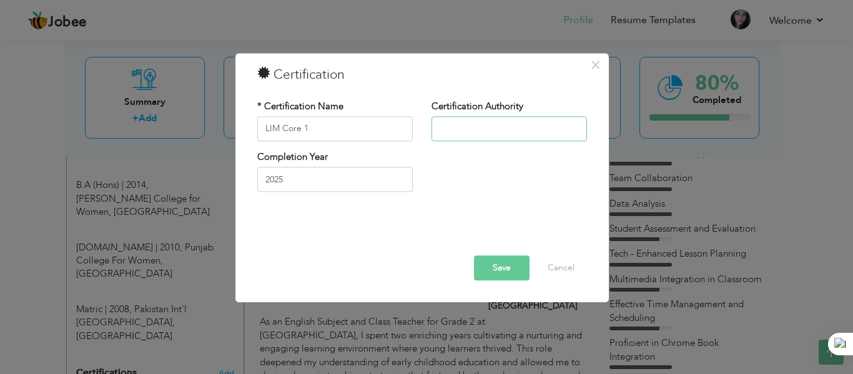
click at [446, 131] on input "text" at bounding box center [508, 128] width 155 height 25
click at [466, 125] on input "text" at bounding box center [508, 128] width 155 height 25
drag, startPoint x: 561, startPoint y: 128, endPoint x: 425, endPoint y: 115, distance: 136.7
click at [425, 115] on div "Certification Authority Leader In Me - Workshop BSS" at bounding box center [509, 125] width 174 height 51
type input "Leader In Me - Workshop [MEDICAL_DATA]"
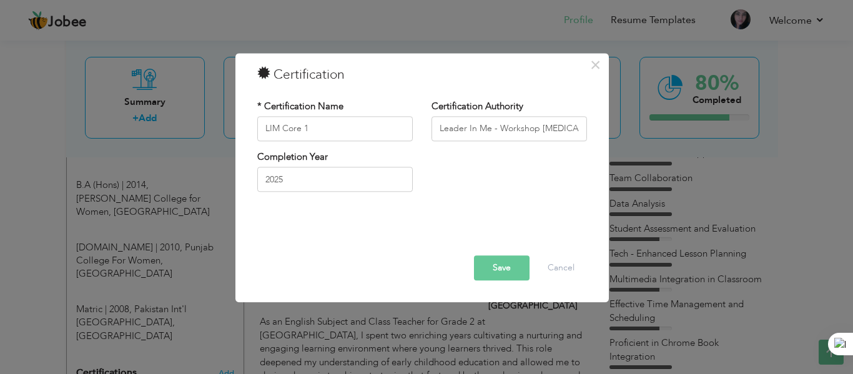
click at [498, 267] on button "Save" at bounding box center [502, 267] width 56 height 25
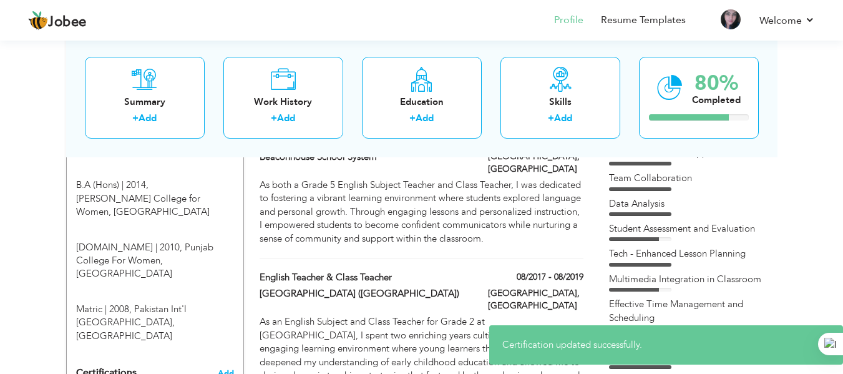
click at [227, 369] on span "Add" at bounding box center [226, 373] width 16 height 9
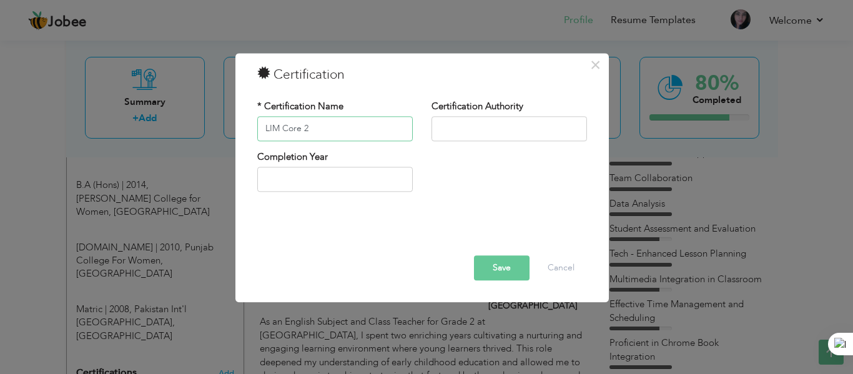
type input "LIM Core 2"
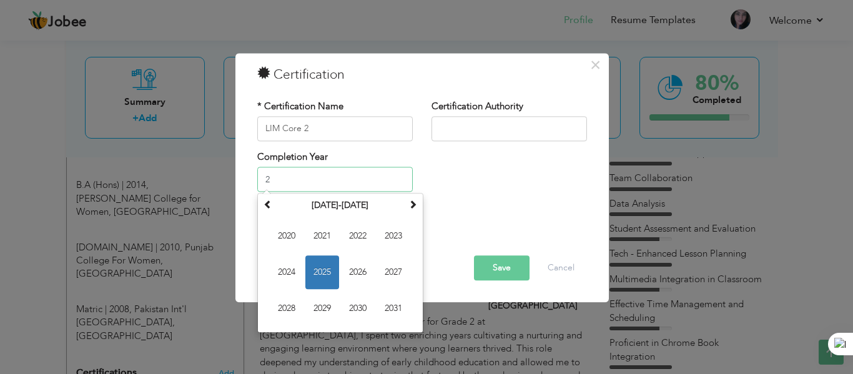
click at [317, 184] on input "2" at bounding box center [334, 179] width 155 height 25
type input "2025"
click at [443, 130] on input "text" at bounding box center [508, 128] width 155 height 25
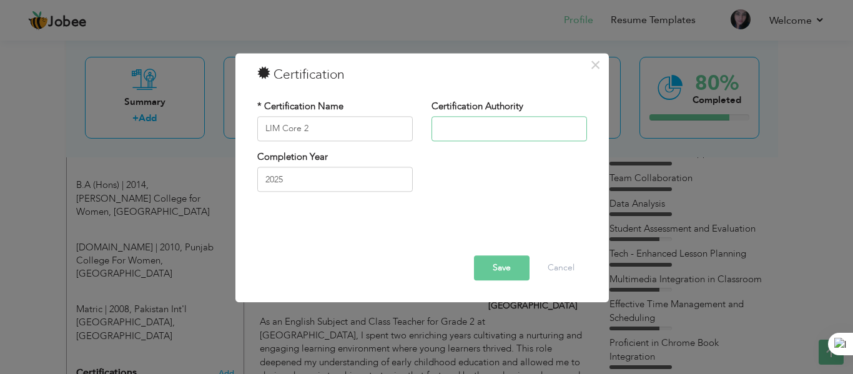
paste input "Leader In Me - Workshop [MEDICAL_DATA]"
type input "Leader In Me - Workshop [MEDICAL_DATA]"
click at [501, 263] on button "Save" at bounding box center [502, 267] width 56 height 25
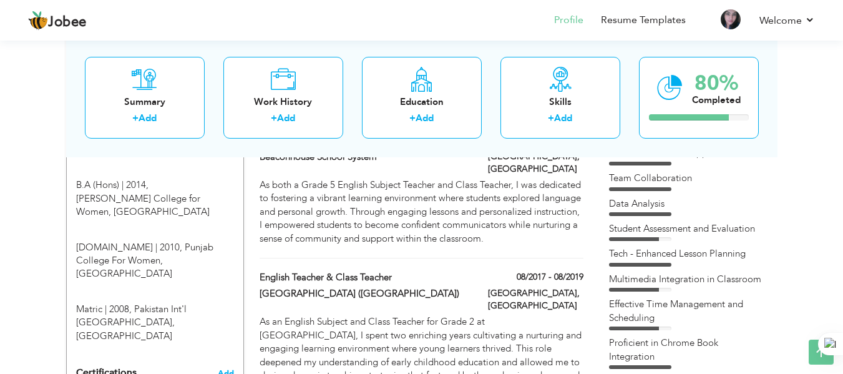
click at [228, 369] on span "Add" at bounding box center [226, 373] width 16 height 9
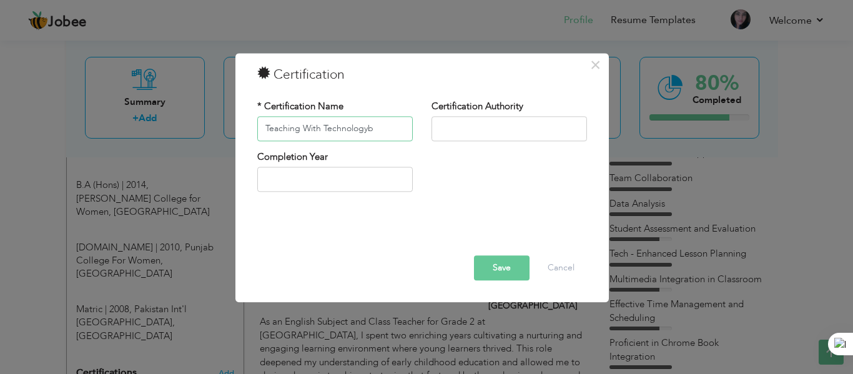
click at [371, 127] on input "Teaching With Technologyb" at bounding box center [334, 128] width 155 height 25
type input "Teaching With Technology"
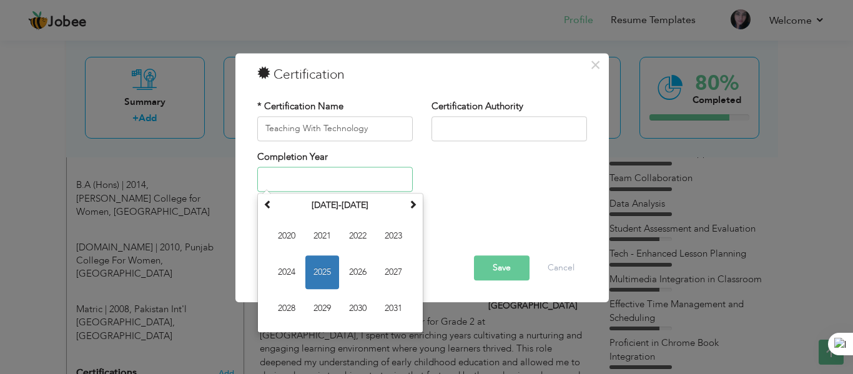
click at [343, 178] on input "text" at bounding box center [334, 179] width 155 height 25
type input "2025"
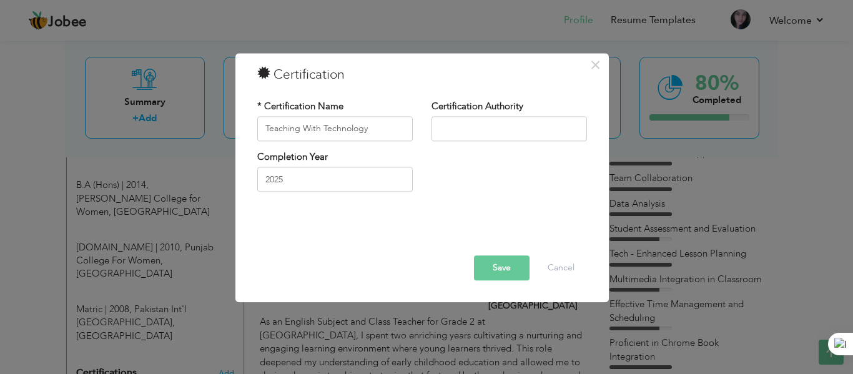
click at [461, 164] on div "Completion Year 2025" at bounding box center [422, 175] width 348 height 51
click at [486, 129] on input "text" at bounding box center [508, 128] width 155 height 25
drag, startPoint x: 497, startPoint y: 131, endPoint x: 398, endPoint y: 133, distance: 99.3
click at [398, 133] on div "* Certification Name Teaching With Technology Certification Authority Beaconhou…" at bounding box center [422, 125] width 348 height 51
type input "[MEDICAL_DATA] - JTBC"
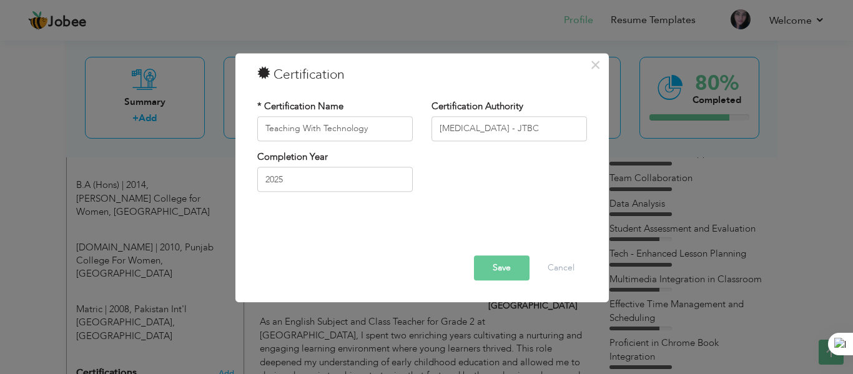
click at [506, 264] on button "Save" at bounding box center [502, 267] width 56 height 25
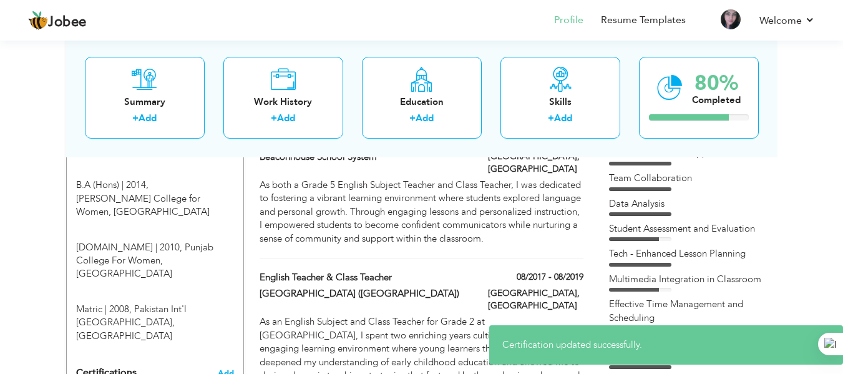
click at [227, 369] on span "Add" at bounding box center [226, 373] width 16 height 9
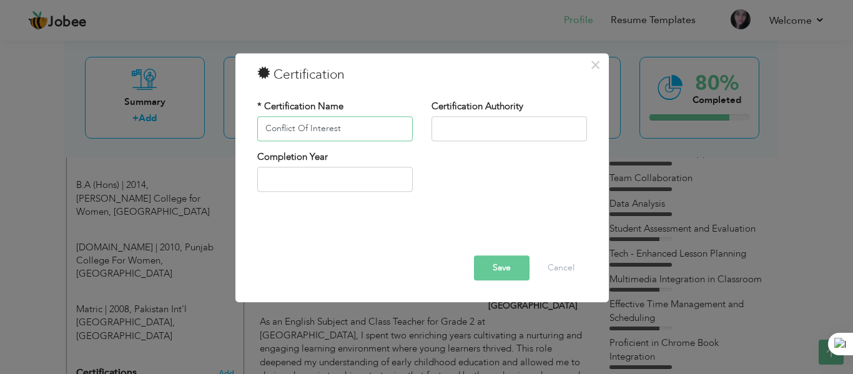
type input "Conflict Of Interest"
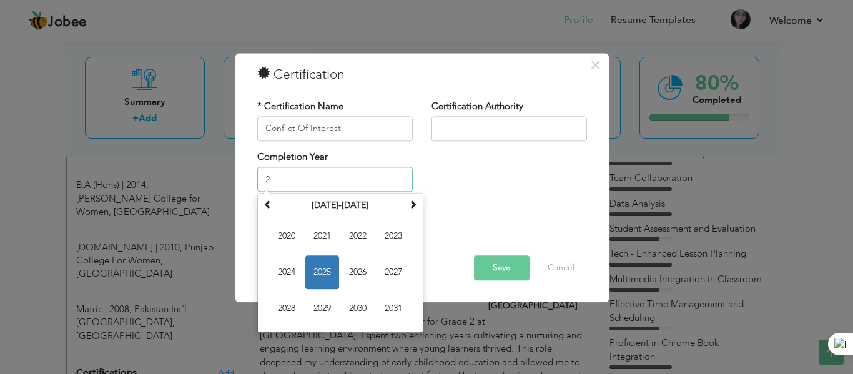
click at [296, 178] on input "2" at bounding box center [334, 179] width 155 height 25
type input "2025"
click at [450, 129] on input "text" at bounding box center [508, 128] width 155 height 25
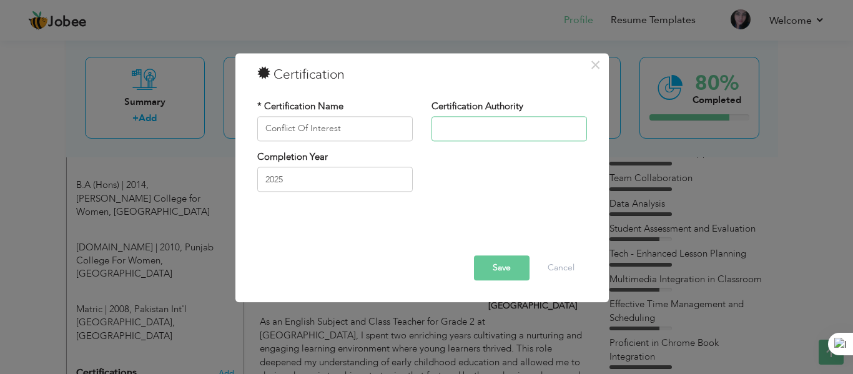
type input "[MEDICAL_DATA] - JTBC"
click at [494, 267] on button "Save" at bounding box center [502, 267] width 56 height 25
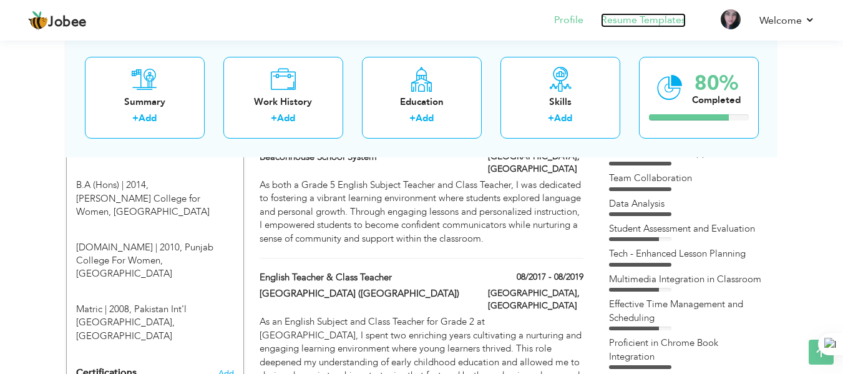
click at [646, 16] on link "Resume Templates" at bounding box center [643, 20] width 85 height 14
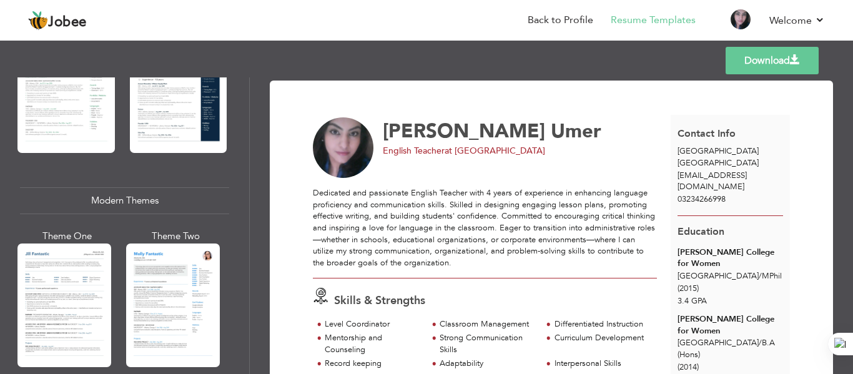
scroll to position [26, 0]
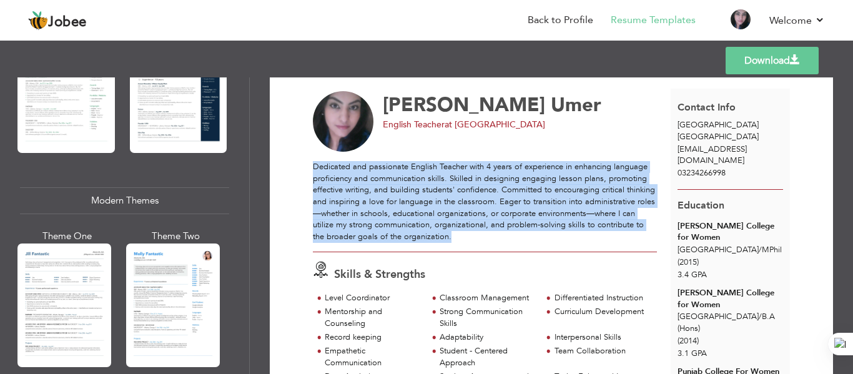
drag, startPoint x: 565, startPoint y: 235, endPoint x: 315, endPoint y: 162, distance: 260.2
click at [315, 162] on div "Dedicated and passionate English Teacher with 4 years of experience in enhancin…" at bounding box center [485, 201] width 344 height 81
copy div "Dedicated and passionate English Teacher with 4 years of experience in enhancin…"
click at [557, 233] on div "Dedicated and passionate English Teacher with 4 years of experience in enhancin…" at bounding box center [485, 201] width 344 height 81
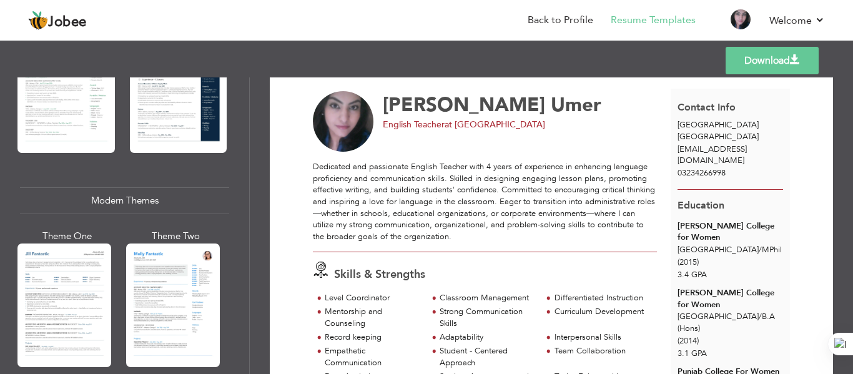
click at [565, 238] on div "Dedicated and passionate English Teacher with 4 years of experience in enhancin…" at bounding box center [485, 201] width 344 height 81
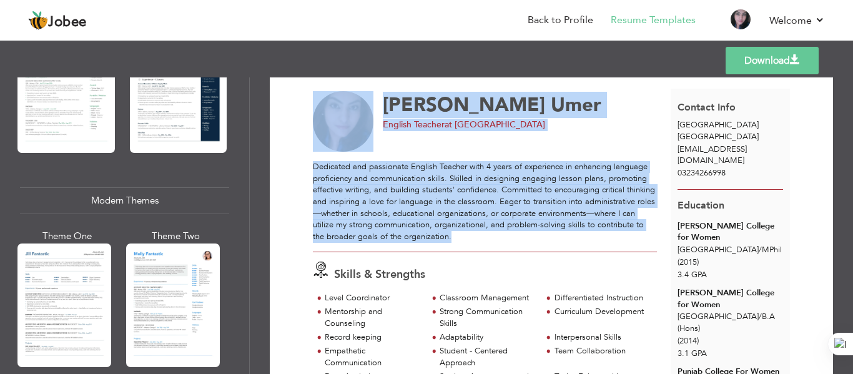
drag, startPoint x: 567, startPoint y: 238, endPoint x: 307, endPoint y: 165, distance: 270.4
click at [375, 200] on div "Dedicated and passionate English Teacher with 4 years of experience in enhancin…" at bounding box center [485, 201] width 344 height 81
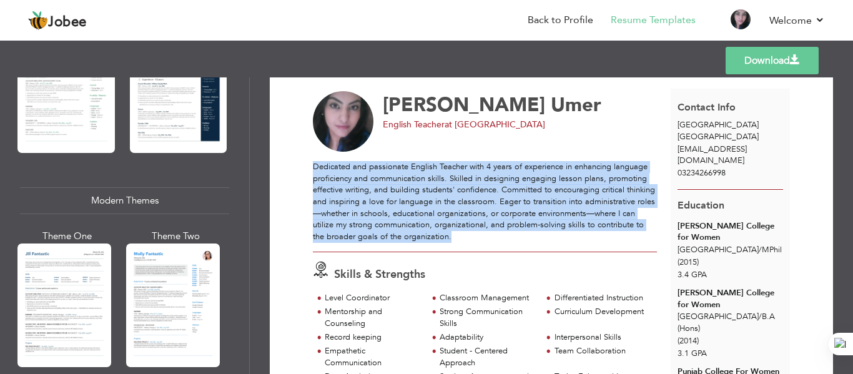
drag, startPoint x: 560, startPoint y: 238, endPoint x: 313, endPoint y: 170, distance: 255.8
click at [313, 170] on div "Dedicated and passionate English Teacher with 4 years of experience in enhancin…" at bounding box center [485, 201] width 344 height 81
click at [578, 234] on div "Dedicated and passionate English Teacher with 4 years of experience in enhancin…" at bounding box center [485, 201] width 344 height 81
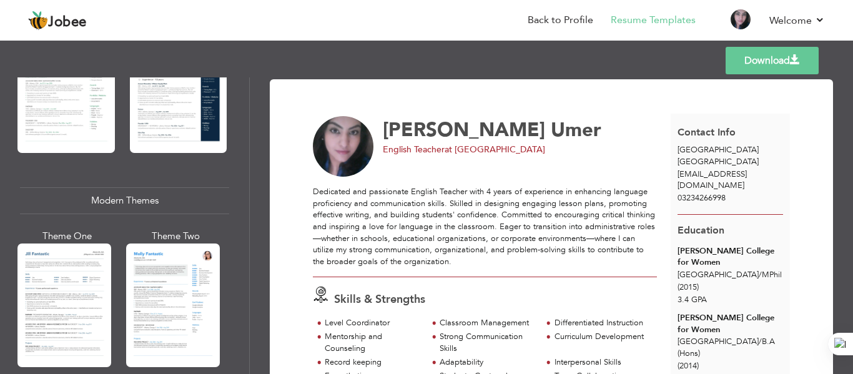
scroll to position [0, 0]
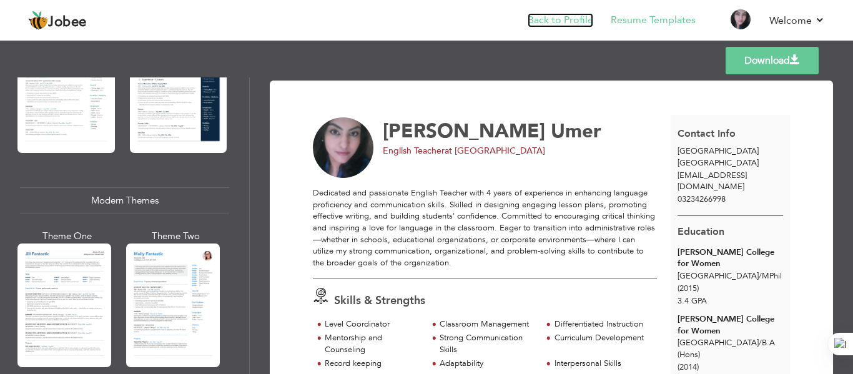
click at [564, 17] on link "Back to Profile" at bounding box center [560, 20] width 66 height 14
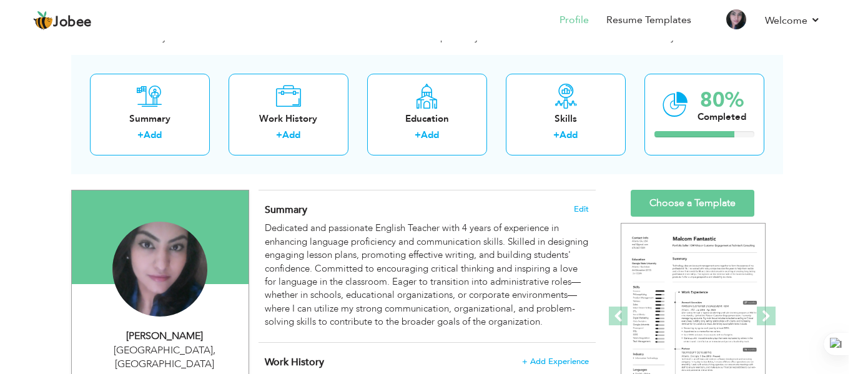
scroll to position [49, 0]
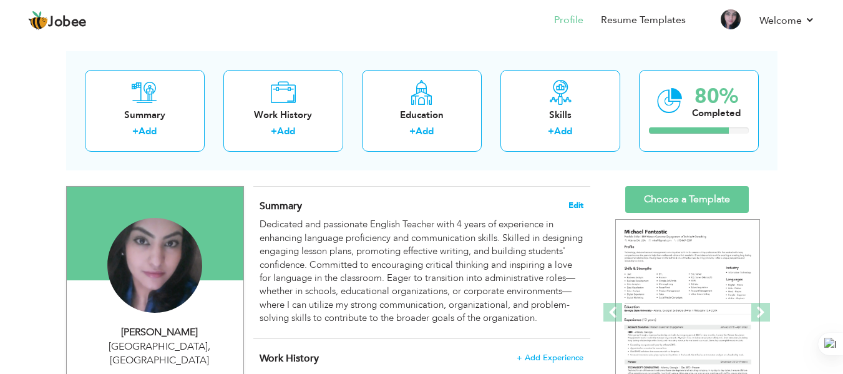
click at [578, 203] on span "Edit" at bounding box center [576, 205] width 15 height 9
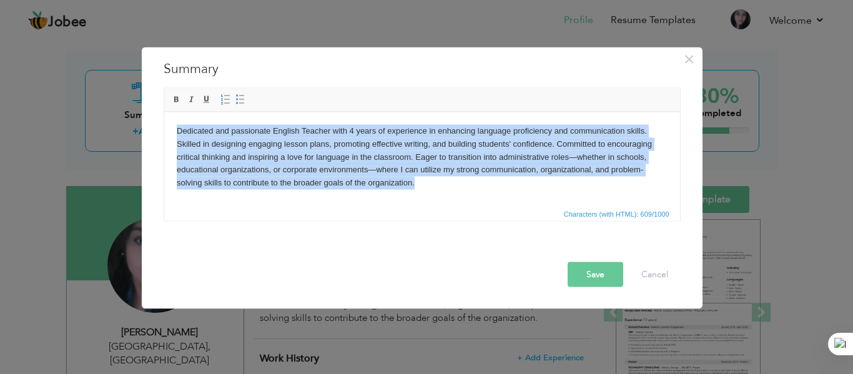
drag, startPoint x: 424, startPoint y: 193, endPoint x: 173, endPoint y: 124, distance: 260.3
click at [173, 124] on html "Dedicated and passionate English Teacher with 4 years of experience in enhancin…" at bounding box center [422, 157] width 516 height 90
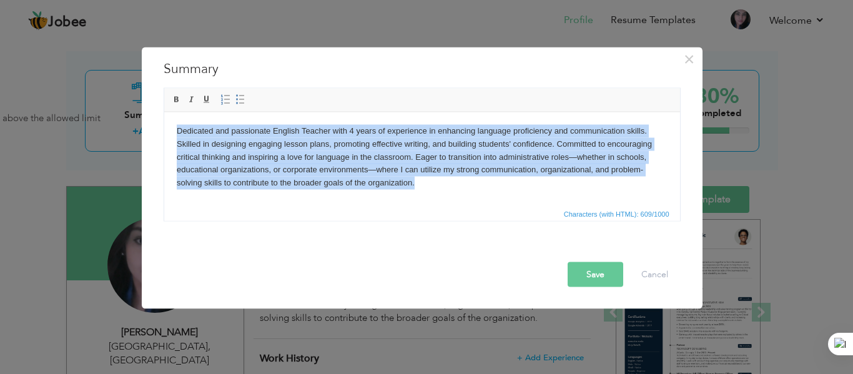
paste body
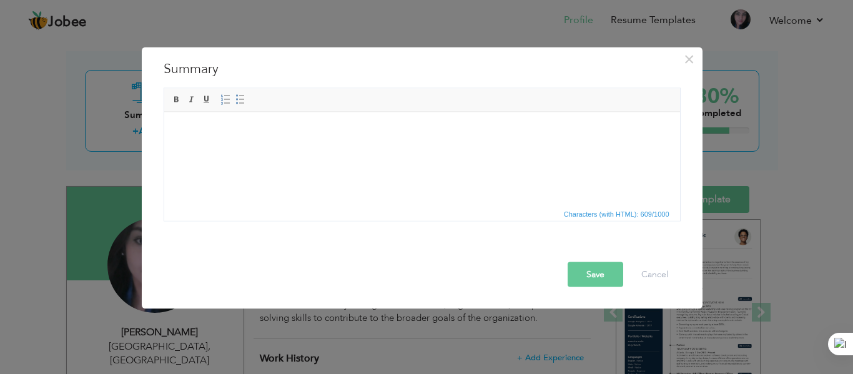
click at [274, 147] on html at bounding box center [422, 131] width 516 height 38
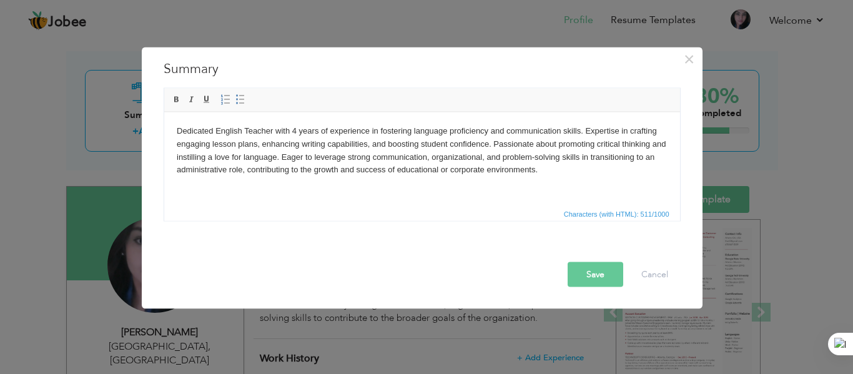
click at [210, 145] on body "Dedicated English Teacher with 4 years of experience in fostering language prof…" at bounding box center [421, 150] width 491 height 52
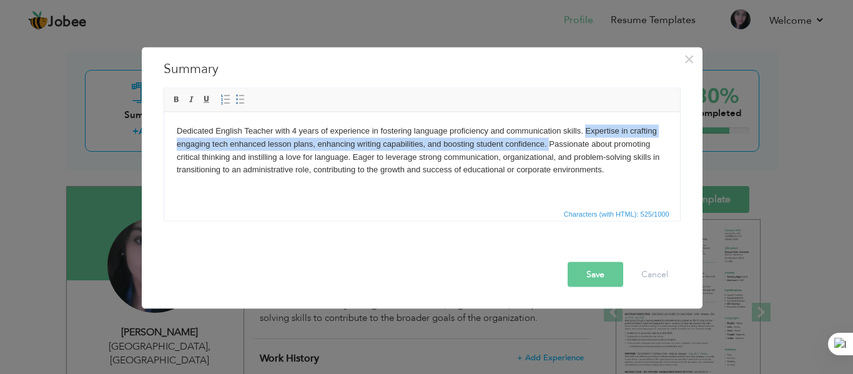
drag, startPoint x: 549, startPoint y: 149, endPoint x: 584, endPoint y: 130, distance: 39.9
click at [584, 130] on body "Dedicated English Teacher with 4 years of experience in fostering language prof…" at bounding box center [421, 150] width 491 height 52
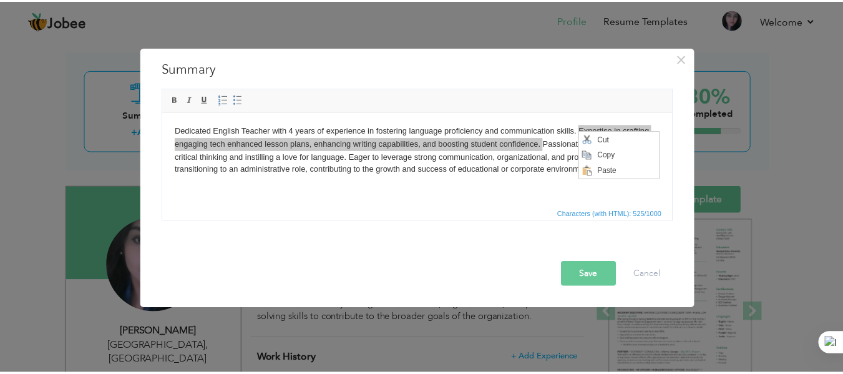
scroll to position [0, 0]
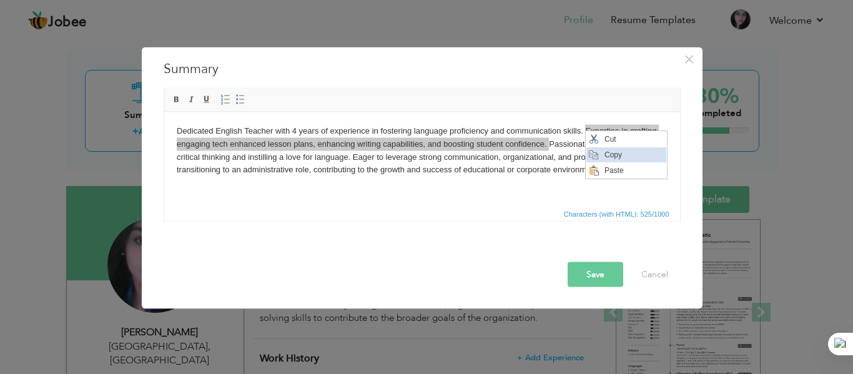
click at [604, 154] on span "Copy" at bounding box center [633, 154] width 65 height 15
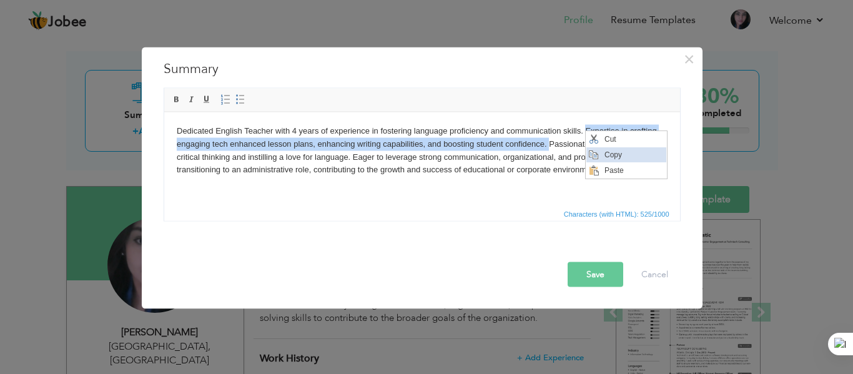
copy body "Expertise in crafting engaging tech enhanced lesson plans, enhancing writing ca…"
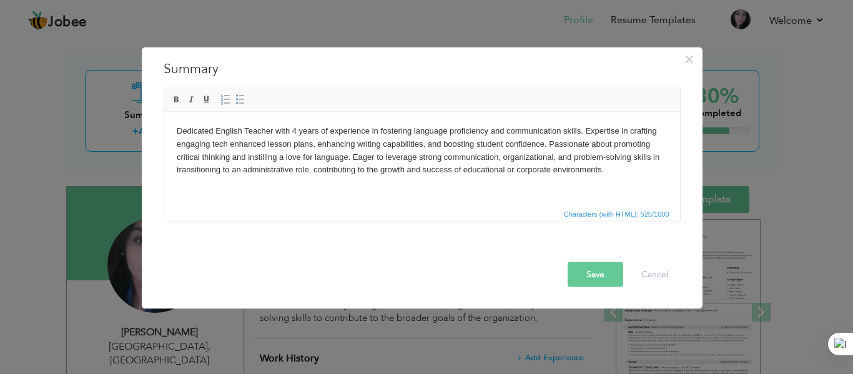
click at [476, 160] on body "Dedicated English Teacher with 4 years of experience in fostering language prof…" at bounding box center [421, 150] width 491 height 52
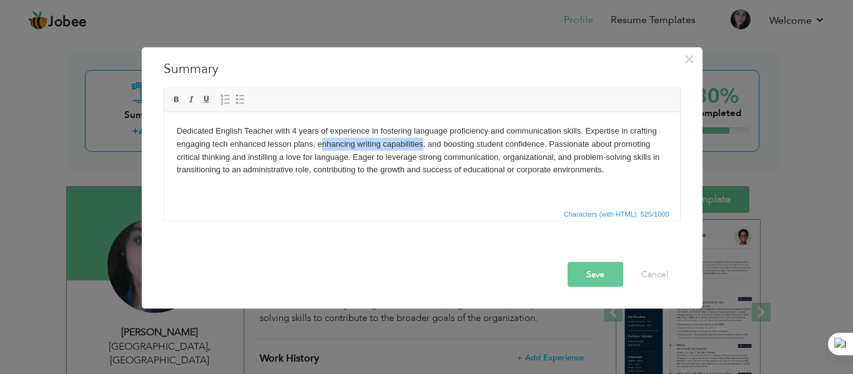
drag, startPoint x: 422, startPoint y: 145, endPoint x: 321, endPoint y: 140, distance: 100.6
click at [321, 140] on body "Dedicated English Teacher with 4 years of experience in fostering language prof…" at bounding box center [421, 150] width 491 height 52
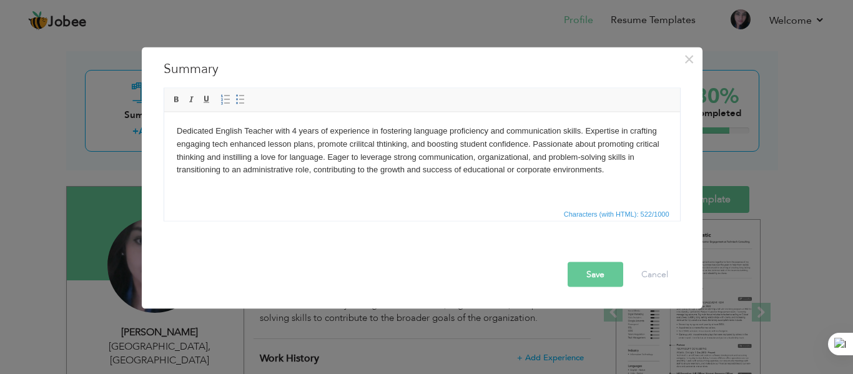
click at [348, 145] on body "Dedicated English Teacher with 4 years of experience in fostering language prof…" at bounding box center [421, 150] width 491 height 52
click at [358, 160] on body "Dedicated English Teacher with 4 years of experience in fostering language prof…" at bounding box center [421, 150] width 491 height 52
click at [467, 173] on body "Dedicated English Teacher with 4 years of experience in fostering language prof…" at bounding box center [421, 150] width 491 height 52
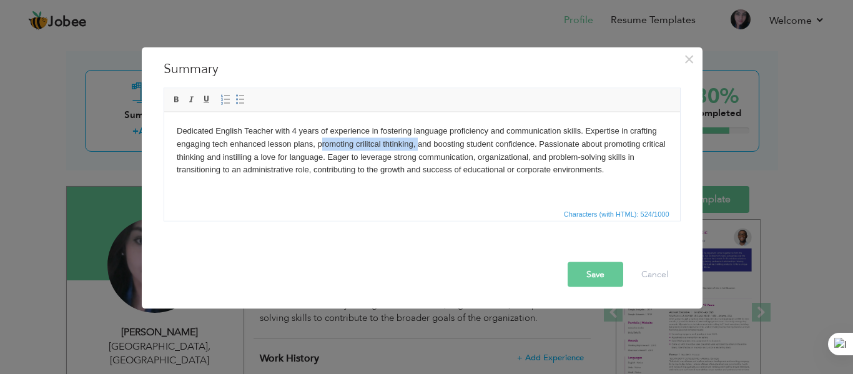
drag, startPoint x: 416, startPoint y: 143, endPoint x: 320, endPoint y: 147, distance: 96.2
click at [320, 147] on body "Dedicated English Teacher with 4 years of experience in fostering language prof…" at bounding box center [421, 150] width 491 height 52
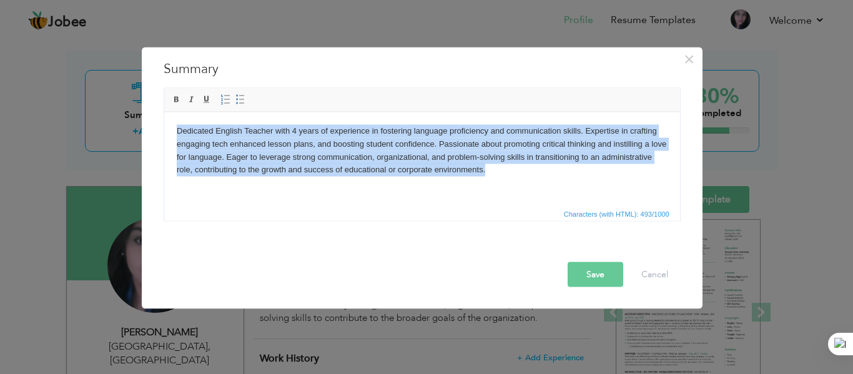
drag, startPoint x: 495, startPoint y: 179, endPoint x: 174, endPoint y: 114, distance: 328.0
click at [174, 114] on html "Dedicated English Teacher with 4 years of experience in fostering language prof…" at bounding box center [422, 150] width 516 height 77
copy body "Dedicated English Teacher with 4 years of experience in fostering language prof…"
click at [402, 159] on body "Dedicated English Teacher with 4 years of experience in fostering language prof…" at bounding box center [421, 150] width 491 height 52
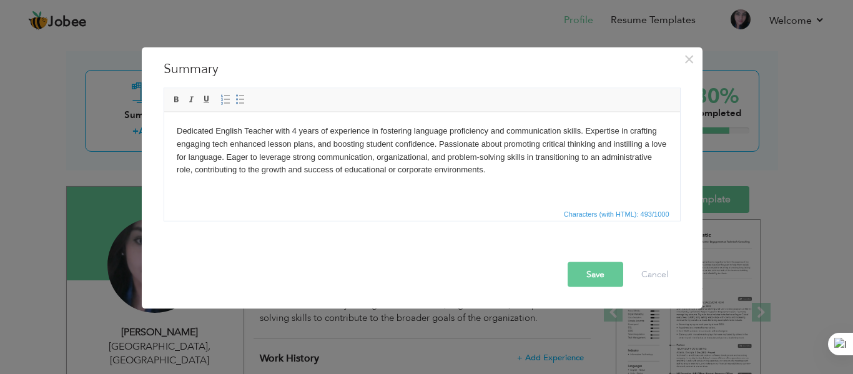
click at [331, 141] on body "Dedicated English Teacher with 4 years of experience in fostering language prof…" at bounding box center [421, 150] width 491 height 52
click at [417, 145] on body "Dedicated English Teacher with 4 years of experience in fostering language prof…" at bounding box center [421, 150] width 491 height 52
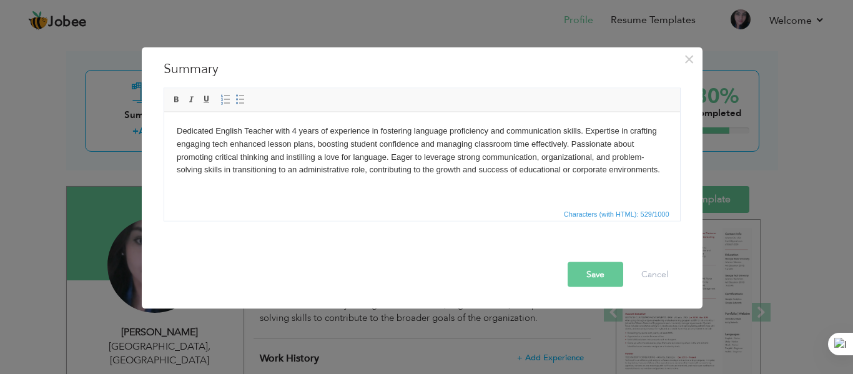
click at [469, 172] on body "Dedicated English Teacher with 4 years of experience in fostering language prof…" at bounding box center [421, 150] width 491 height 52
click at [594, 273] on button "Save" at bounding box center [595, 274] width 56 height 25
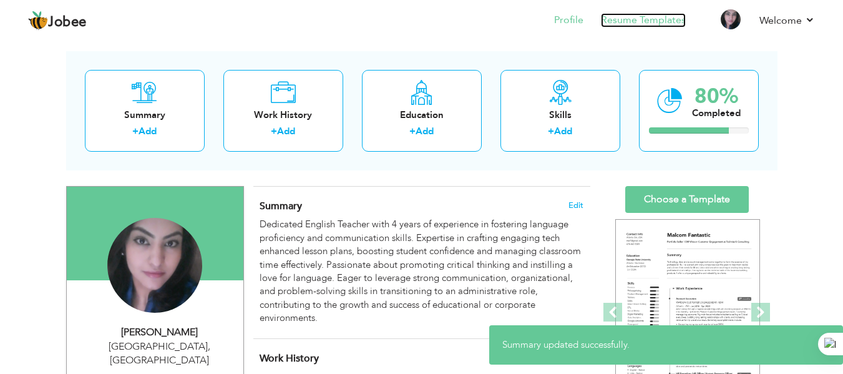
click at [626, 18] on link "Resume Templates" at bounding box center [643, 20] width 85 height 14
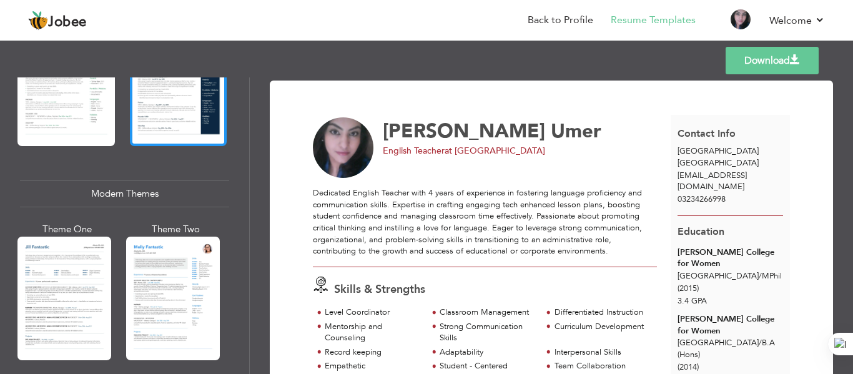
scroll to position [474, 0]
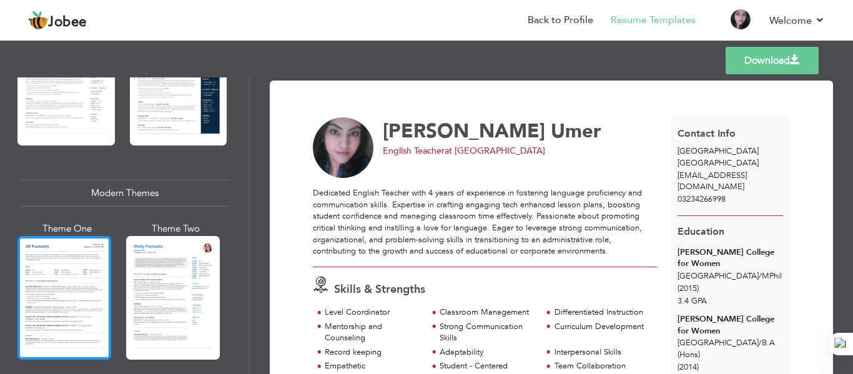
click at [64, 283] on div at bounding box center [64, 298] width 94 height 124
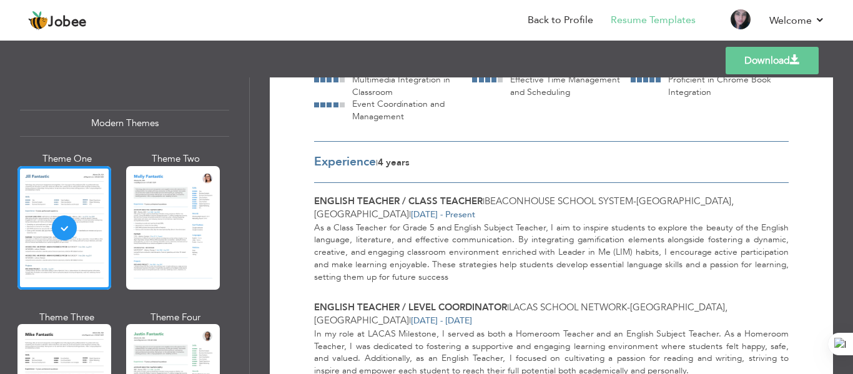
scroll to position [333, 0]
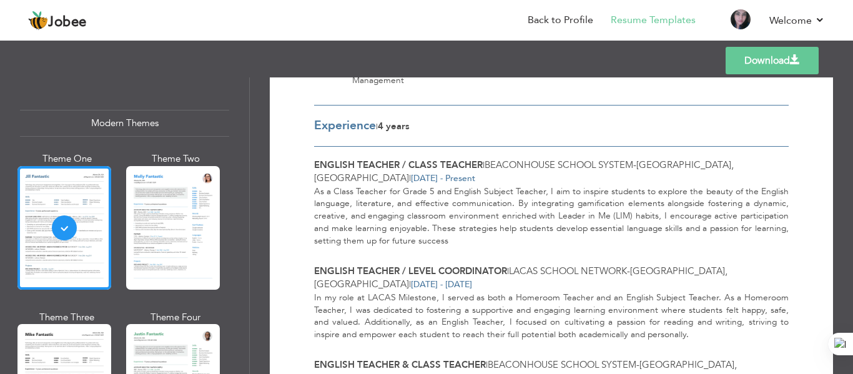
click at [344, 254] on div "English Teacher / Class Teacher | Beaconhouse School System - [GEOGRAPHIC_DATA]…" at bounding box center [551, 353] width 474 height 413
click at [355, 152] on div "English Teacher / Class Teacher | Beaconhouse School System - [GEOGRAPHIC_DATA]…" at bounding box center [551, 353] width 474 height 413
click at [385, 197] on div "As a Class Teacher for Grade 5 and English Subject Teacher, I aim to inspire st…" at bounding box center [551, 216] width 474 height 62
click at [752, 63] on link "Download" at bounding box center [771, 60] width 93 height 27
